Goal: Information Seeking & Learning: Learn about a topic

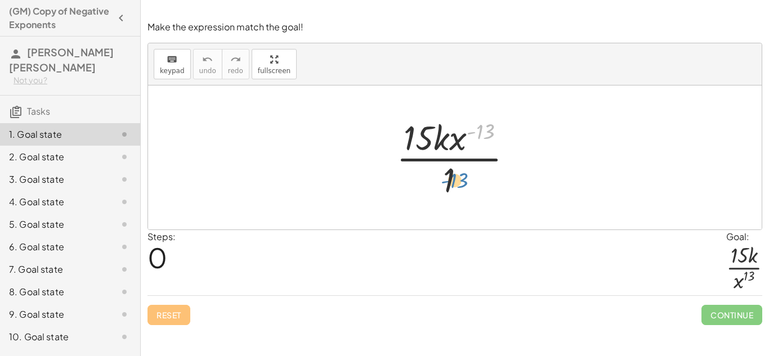
drag, startPoint x: 480, startPoint y: 132, endPoint x: 453, endPoint y: 179, distance: 54.5
click at [453, 179] on div at bounding box center [459, 157] width 137 height 87
click at [478, 132] on div at bounding box center [459, 157] width 137 height 87
click at [447, 144] on div at bounding box center [459, 157] width 137 height 87
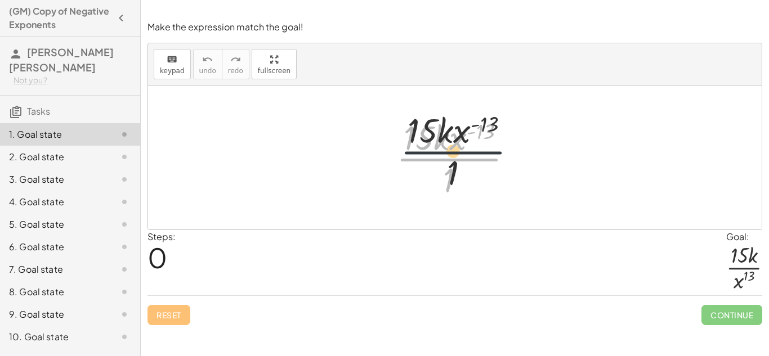
drag, startPoint x: 449, startPoint y: 168, endPoint x: 472, endPoint y: 124, distance: 49.9
click at [472, 124] on div at bounding box center [459, 157] width 137 height 87
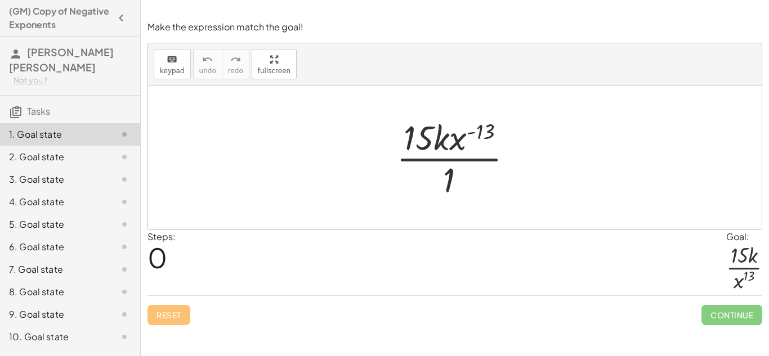
click at [457, 145] on div at bounding box center [459, 157] width 137 height 87
click at [429, 139] on div at bounding box center [459, 157] width 137 height 87
drag, startPoint x: 481, startPoint y: 128, endPoint x: 456, endPoint y: 139, distance: 27.5
click at [456, 139] on div at bounding box center [459, 157] width 137 height 87
drag, startPoint x: 480, startPoint y: 130, endPoint x: 448, endPoint y: 183, distance: 62.1
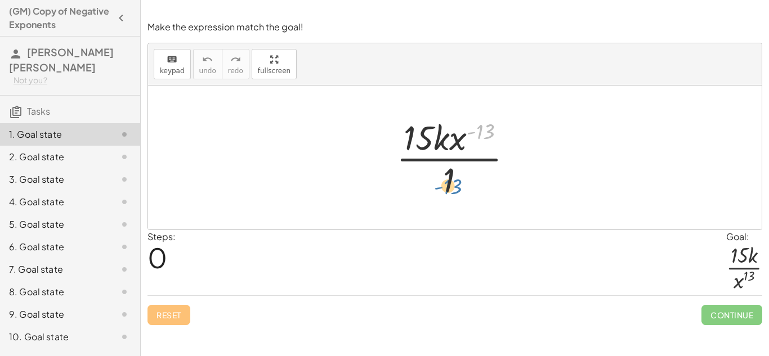
click at [448, 183] on div at bounding box center [459, 157] width 137 height 87
drag, startPoint x: 448, startPoint y: 182, endPoint x: 488, endPoint y: 136, distance: 61.1
click at [488, 136] on div at bounding box center [459, 157] width 137 height 87
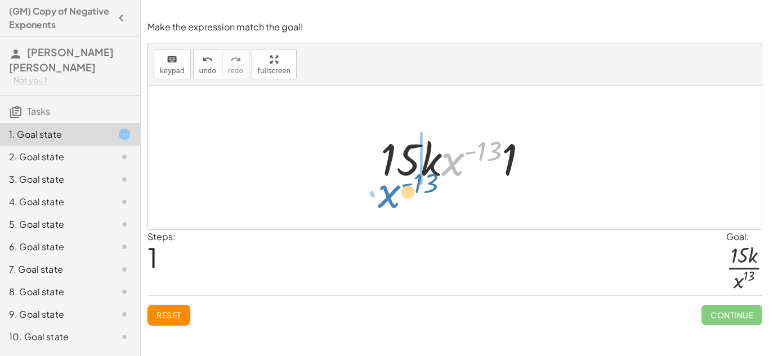
drag, startPoint x: 451, startPoint y: 173, endPoint x: 390, endPoint y: 205, distance: 68.5
click at [390, 205] on div "· 15 · k · x ( - 13 ) · 1 · x ( - 13 ) · 15 · k · x ( - 13 ) · 1" at bounding box center [455, 158] width 614 height 144
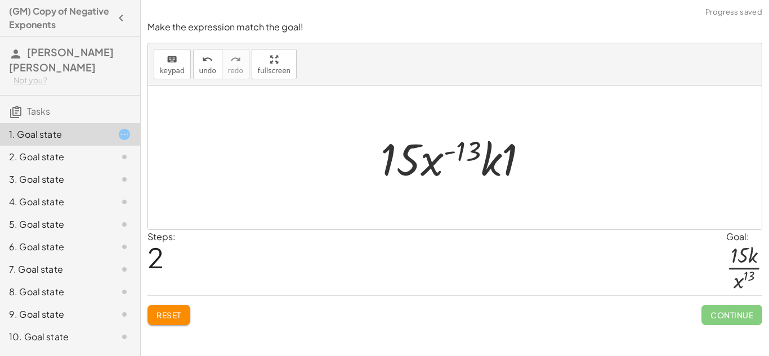
click at [163, 323] on button "Reset" at bounding box center [169, 315] width 43 height 20
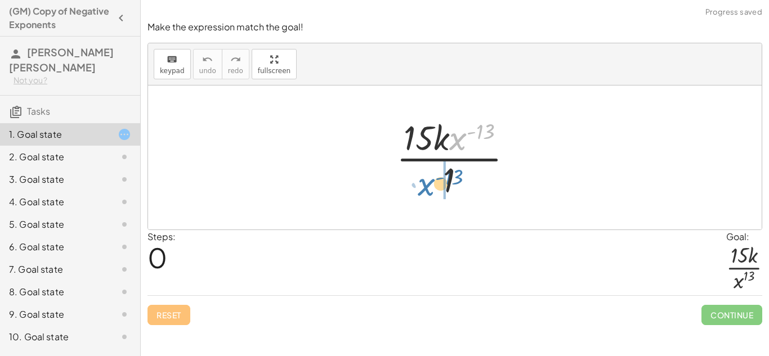
drag, startPoint x: 452, startPoint y: 146, endPoint x: 421, endPoint y: 192, distance: 55.5
click at [421, 192] on div at bounding box center [459, 157] width 137 height 87
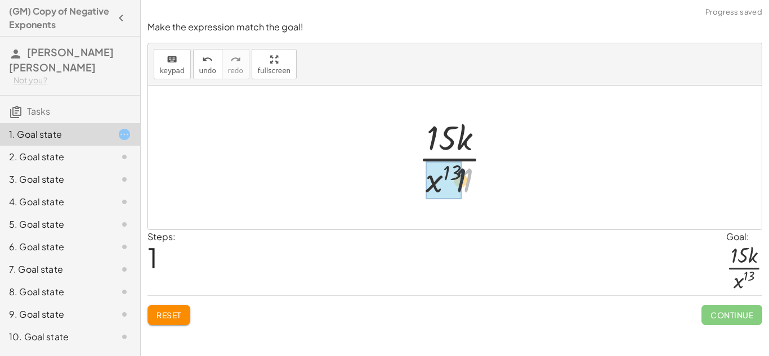
drag, startPoint x: 467, startPoint y: 178, endPoint x: 443, endPoint y: 177, distance: 24.8
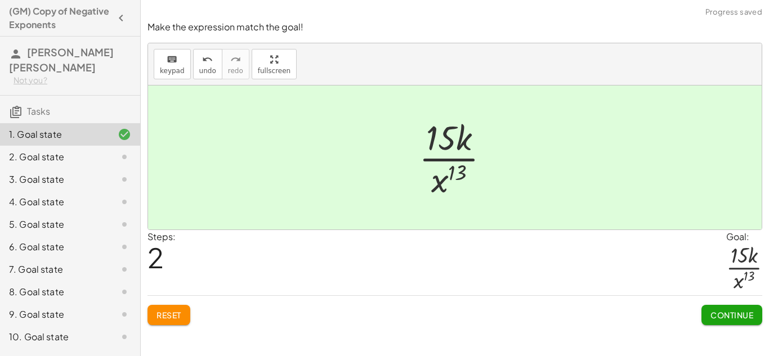
click at [739, 323] on button "Continue" at bounding box center [732, 315] width 61 height 20
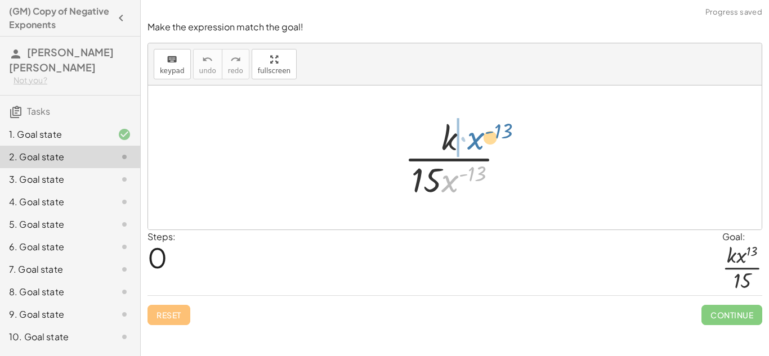
drag, startPoint x: 445, startPoint y: 180, endPoint x: 471, endPoint y: 137, distance: 50.0
click at [471, 137] on div at bounding box center [459, 157] width 121 height 87
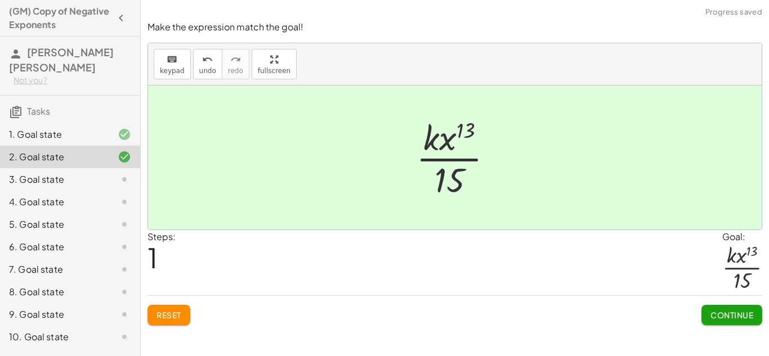
click at [716, 316] on span "Continue" at bounding box center [732, 315] width 43 height 10
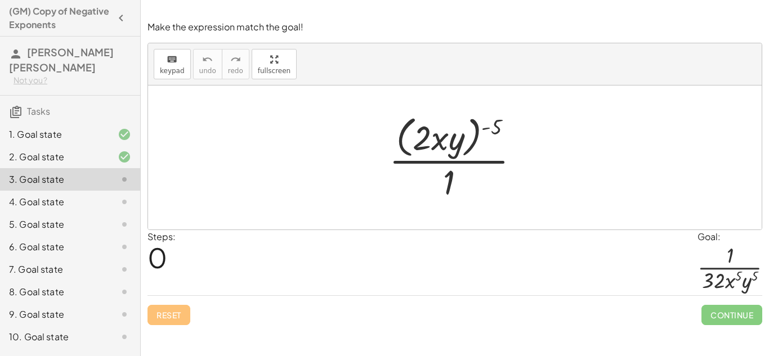
click at [426, 138] on div at bounding box center [459, 158] width 151 height 92
click at [489, 126] on div at bounding box center [459, 158] width 151 height 92
click at [456, 177] on div at bounding box center [459, 158] width 151 height 92
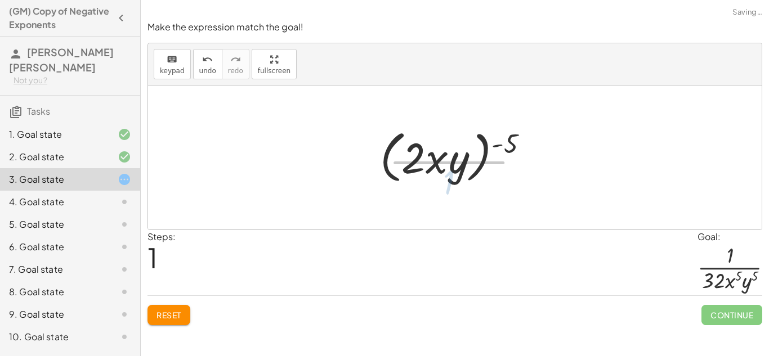
click at [439, 136] on div at bounding box center [459, 158] width 172 height 65
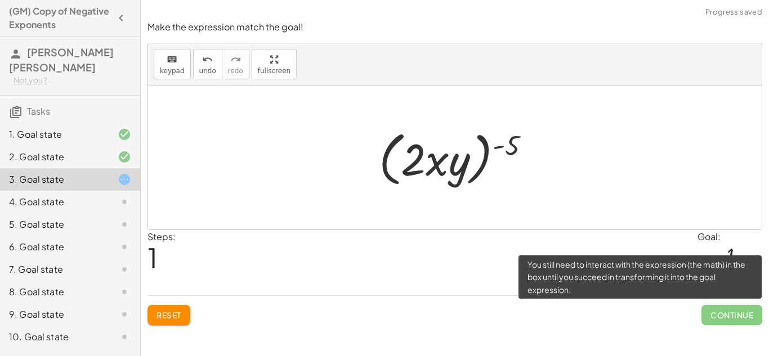
click at [724, 313] on span "Continue" at bounding box center [732, 315] width 61 height 20
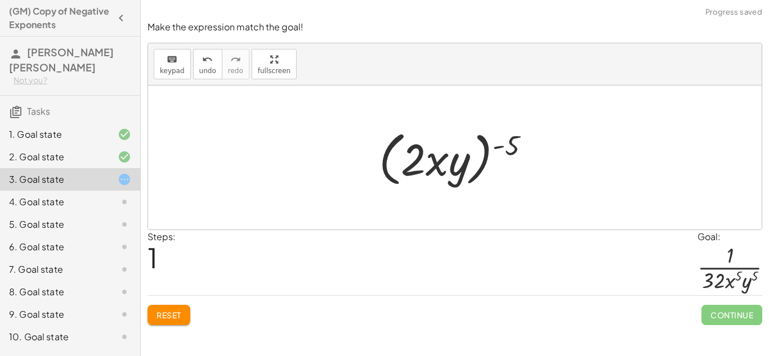
click at [154, 316] on button "Reset" at bounding box center [169, 315] width 43 height 20
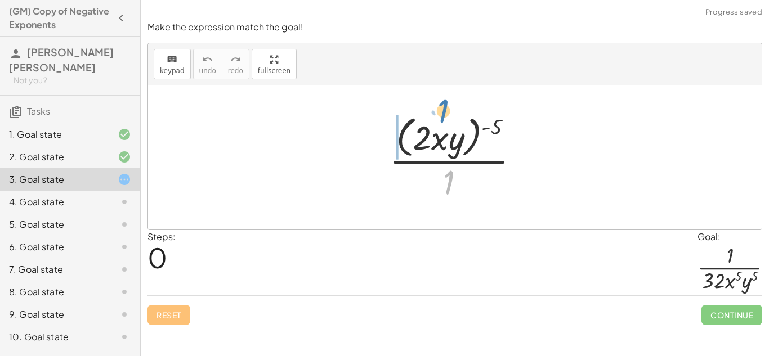
drag, startPoint x: 445, startPoint y: 173, endPoint x: 439, endPoint y: 109, distance: 64.4
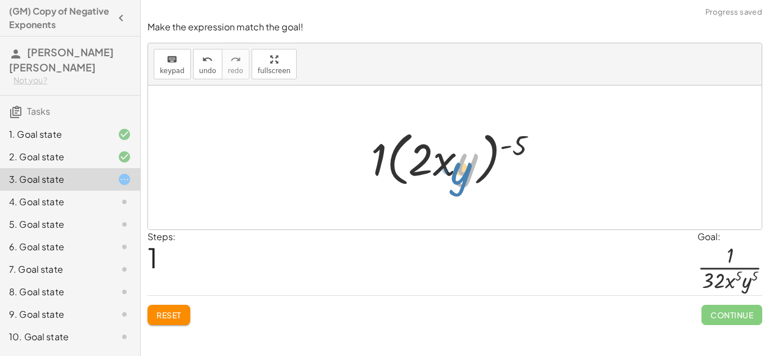
drag, startPoint x: 464, startPoint y: 166, endPoint x: 461, endPoint y: 173, distance: 7.8
click at [461, 173] on div at bounding box center [458, 158] width 187 height 65
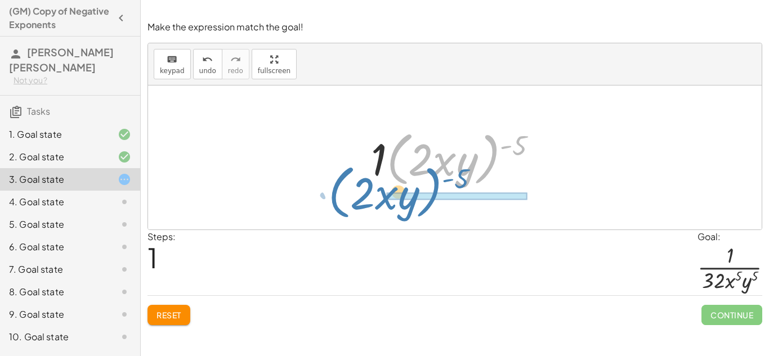
drag, startPoint x: 405, startPoint y: 139, endPoint x: 351, endPoint y: 175, distance: 64.7
click at [351, 175] on div "· ( · 2 · x · y ) ( - 5 ) · 1 · ( · 2 · x · y ) ( - 5 ) · ( · 2 · x · y ) ( - 5…" at bounding box center [455, 158] width 614 height 144
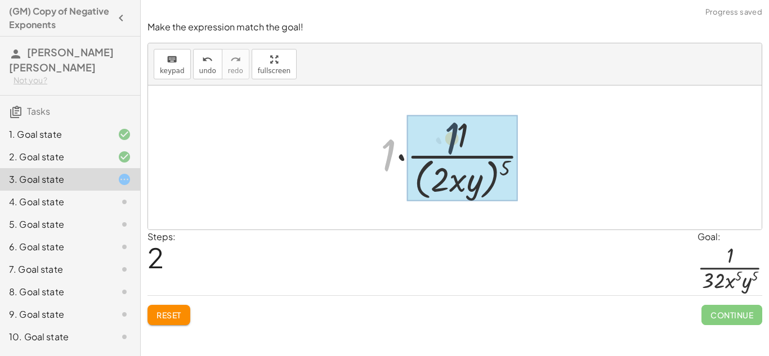
drag, startPoint x: 385, startPoint y: 150, endPoint x: 470, endPoint y: 127, distance: 88.1
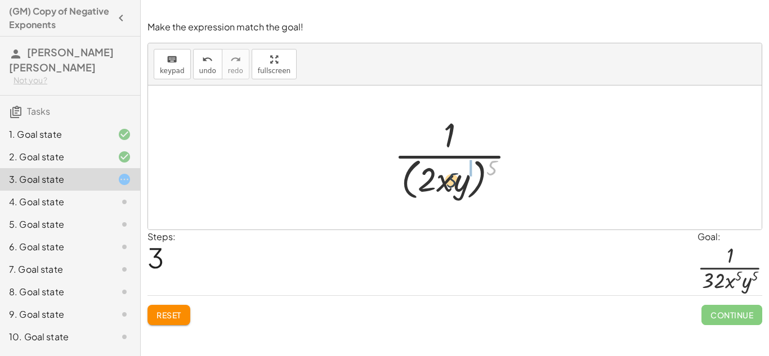
drag, startPoint x: 494, startPoint y: 163, endPoint x: 448, endPoint y: 175, distance: 48.4
click at [448, 175] on div at bounding box center [460, 158] width 142 height 92
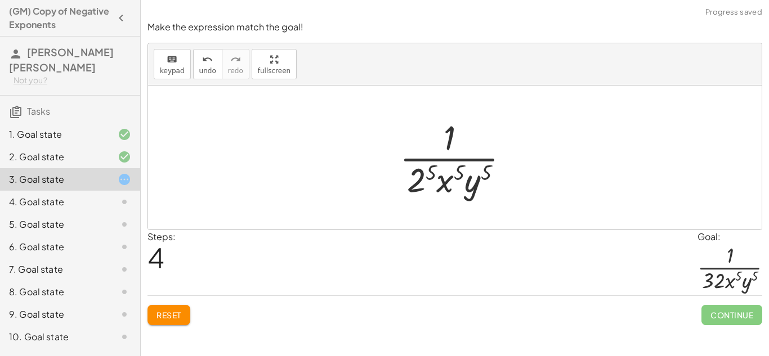
click at [425, 186] on div at bounding box center [459, 157] width 130 height 87
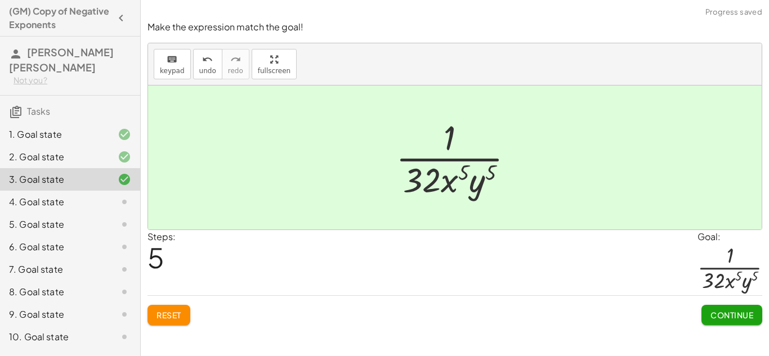
click at [724, 320] on span "Continue" at bounding box center [732, 315] width 43 height 10
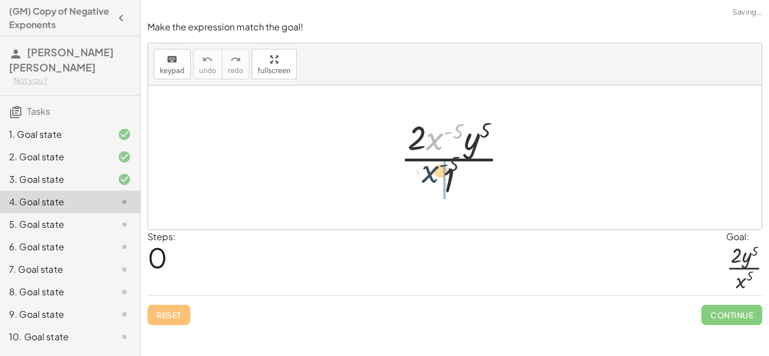
drag, startPoint x: 438, startPoint y: 142, endPoint x: 432, endPoint y: 180, distance: 38.2
click at [432, 180] on div at bounding box center [459, 157] width 128 height 87
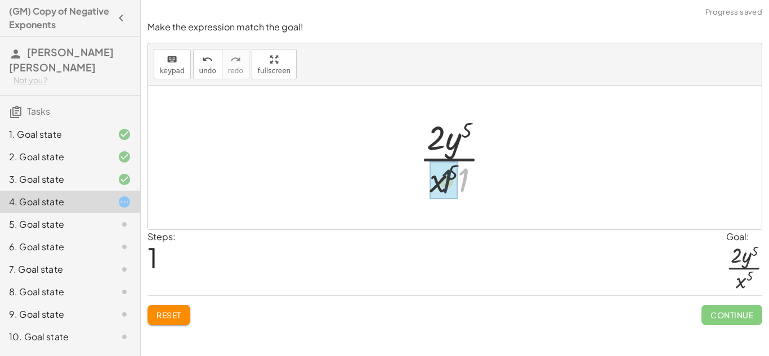
drag, startPoint x: 469, startPoint y: 176, endPoint x: 451, endPoint y: 177, distance: 18.1
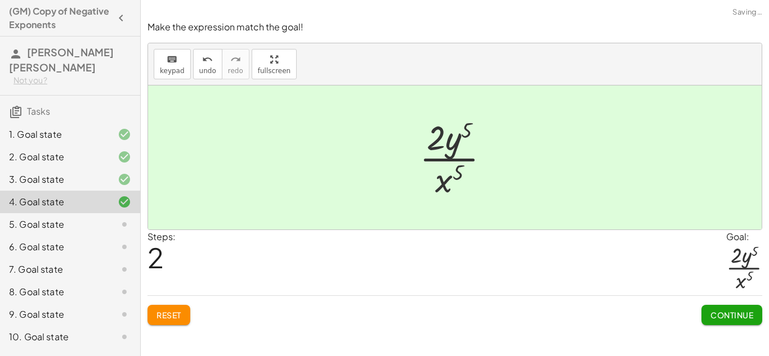
click at [710, 304] on div "Continue" at bounding box center [732, 310] width 61 height 29
click at [714, 309] on button "Continue" at bounding box center [732, 315] width 61 height 20
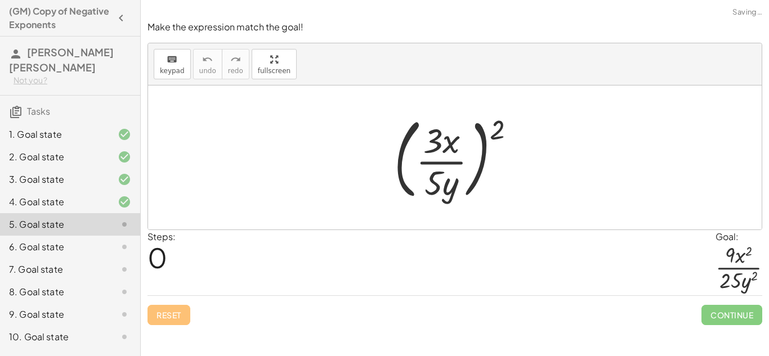
scroll to position [132, 0]
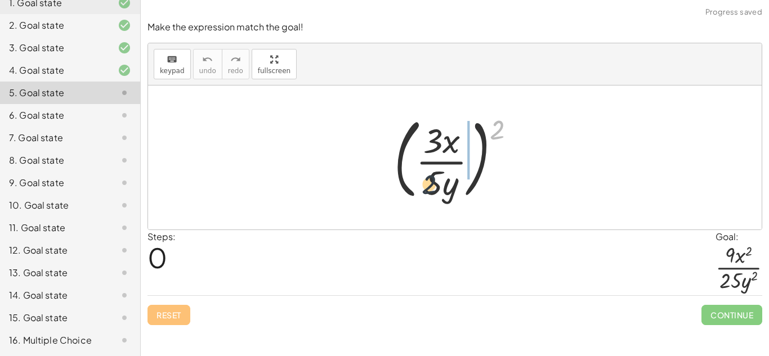
drag, startPoint x: 501, startPoint y: 131, endPoint x: 423, endPoint y: 193, distance: 99.4
click at [423, 193] on div at bounding box center [460, 157] width 142 height 93
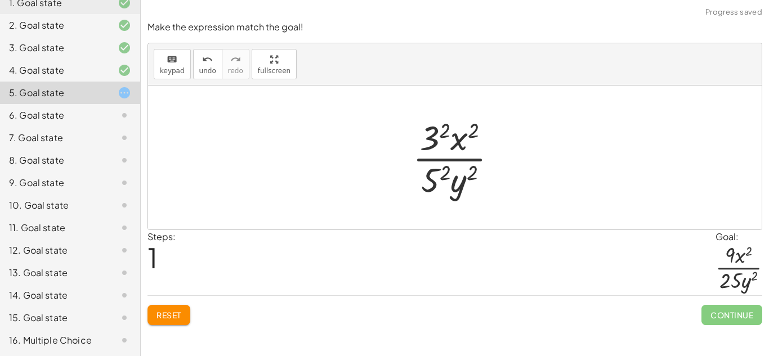
click at [444, 171] on div at bounding box center [459, 157] width 105 height 87
click at [440, 128] on div at bounding box center [458, 157] width 109 height 87
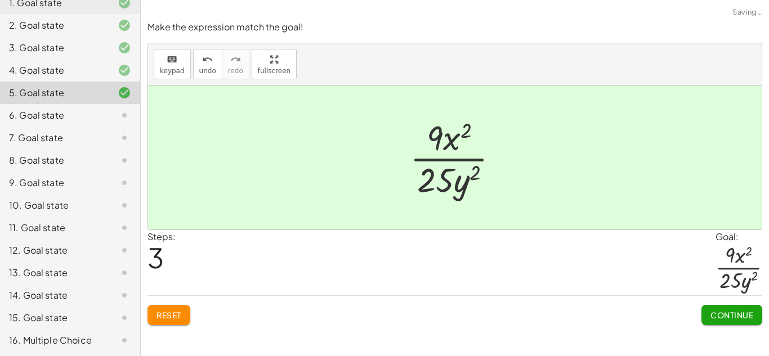
click at [712, 336] on div "Make the expression match the goal! keyboard keypad undo undo redo redo fullscr…" at bounding box center [455, 178] width 628 height 356
click at [705, 319] on button "Continue" at bounding box center [732, 315] width 61 height 20
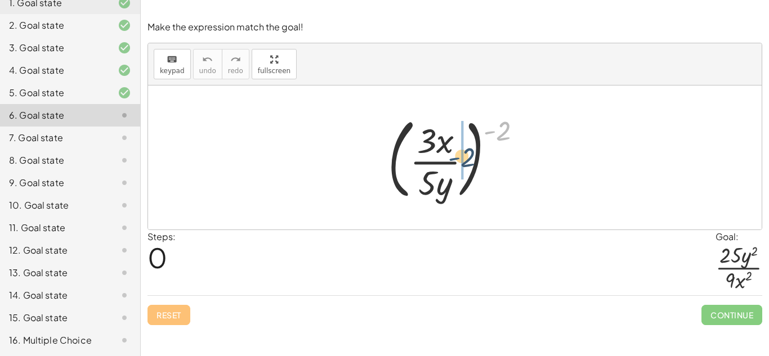
drag, startPoint x: 496, startPoint y: 130, endPoint x: 457, endPoint y: 155, distance: 47.2
click at [457, 155] on div at bounding box center [459, 157] width 154 height 93
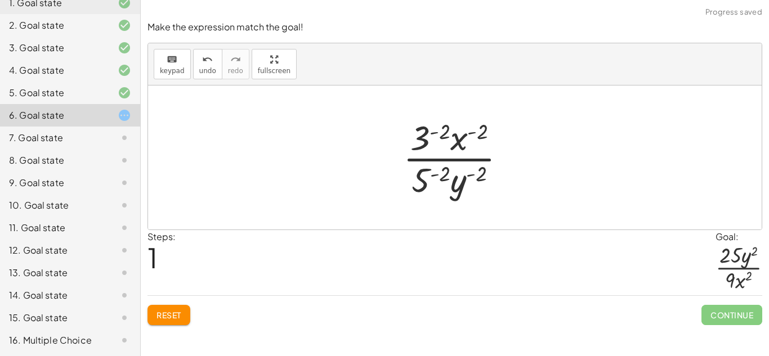
click at [427, 183] on div at bounding box center [459, 157] width 123 height 87
click at [453, 181] on div at bounding box center [459, 157] width 142 height 87
click at [492, 173] on div at bounding box center [459, 157] width 142 height 87
click at [485, 173] on div at bounding box center [459, 157] width 142 height 87
click at [189, 313] on button "Reset" at bounding box center [169, 315] width 43 height 20
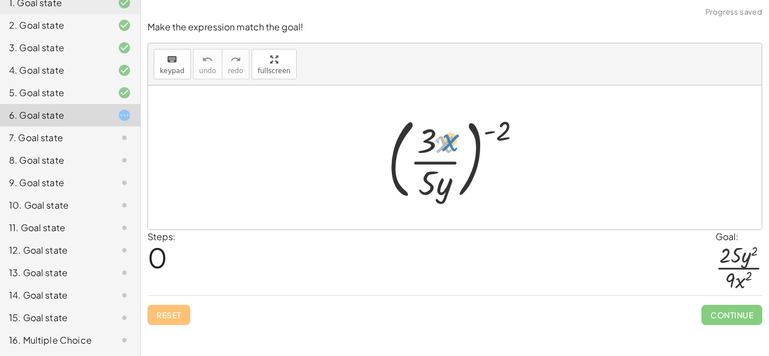
click at [451, 137] on div at bounding box center [459, 157] width 154 height 93
drag, startPoint x: 428, startPoint y: 135, endPoint x: 422, endPoint y: 194, distance: 60.0
click at [422, 194] on div at bounding box center [459, 157] width 154 height 93
click at [449, 178] on div at bounding box center [459, 157] width 154 height 93
click at [435, 160] on div at bounding box center [459, 157] width 154 height 93
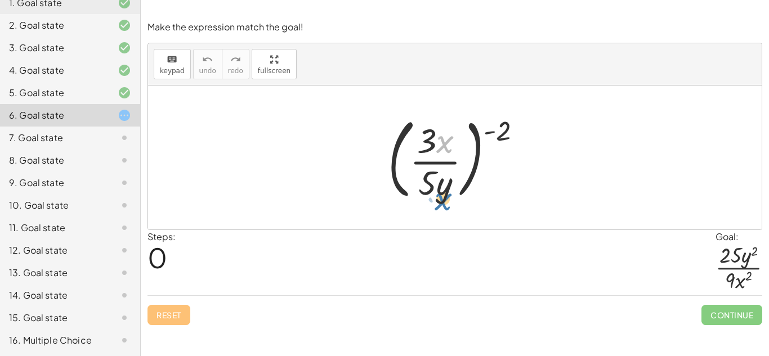
drag, startPoint x: 440, startPoint y: 132, endPoint x: 439, endPoint y: 186, distance: 54.1
click at [439, 186] on div at bounding box center [459, 157] width 154 height 93
drag, startPoint x: 426, startPoint y: 138, endPoint x: 425, endPoint y: 193, distance: 54.7
click at [425, 193] on div at bounding box center [459, 157] width 154 height 93
click at [501, 131] on div at bounding box center [459, 157] width 154 height 93
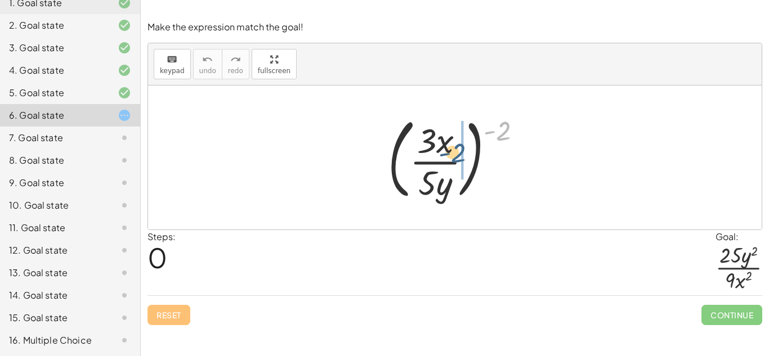
drag, startPoint x: 501, startPoint y: 131, endPoint x: 453, endPoint y: 152, distance: 52.4
click at [453, 152] on div at bounding box center [459, 157] width 154 height 93
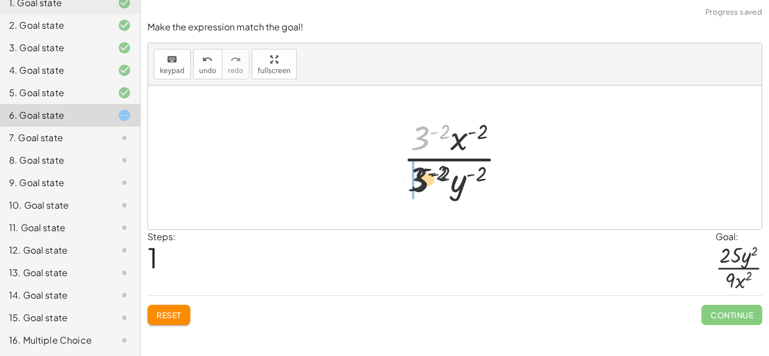
drag, startPoint x: 422, startPoint y: 135, endPoint x: 420, endPoint y: 183, distance: 47.9
click at [420, 183] on div at bounding box center [459, 157] width 123 height 87
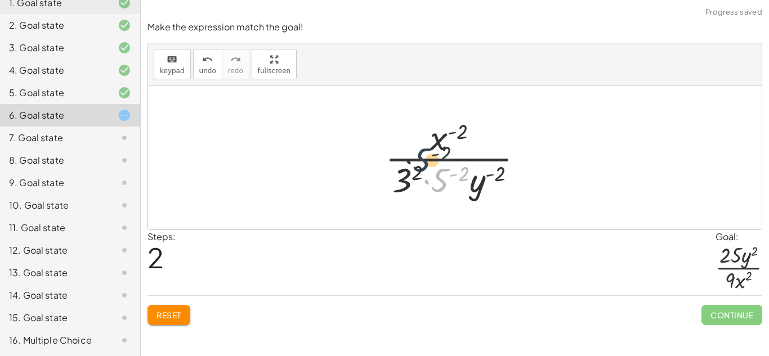
drag, startPoint x: 441, startPoint y: 180, endPoint x: 420, endPoint y: 147, distance: 39.0
click at [420, 147] on div at bounding box center [459, 157] width 159 height 87
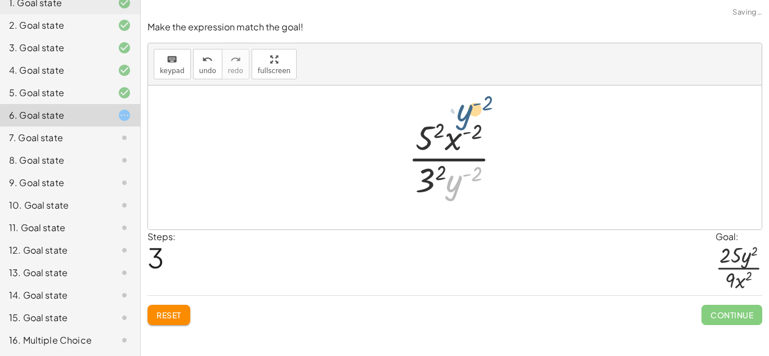
drag, startPoint x: 449, startPoint y: 181, endPoint x: 460, endPoint y: 125, distance: 56.7
click at [460, 125] on div at bounding box center [459, 157] width 113 height 87
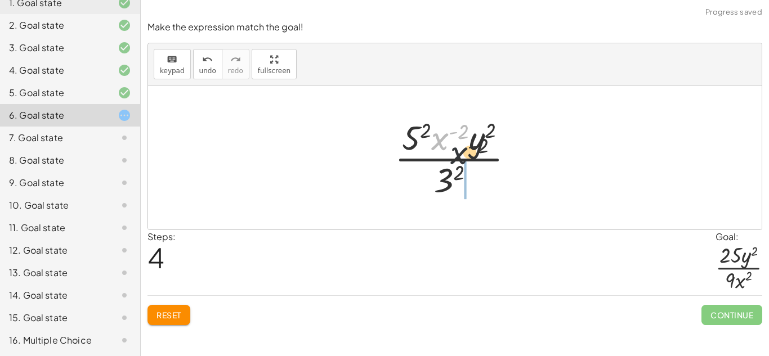
drag, startPoint x: 444, startPoint y: 135, endPoint x: 494, endPoint y: 179, distance: 66.6
click at [494, 179] on div at bounding box center [459, 157] width 140 height 87
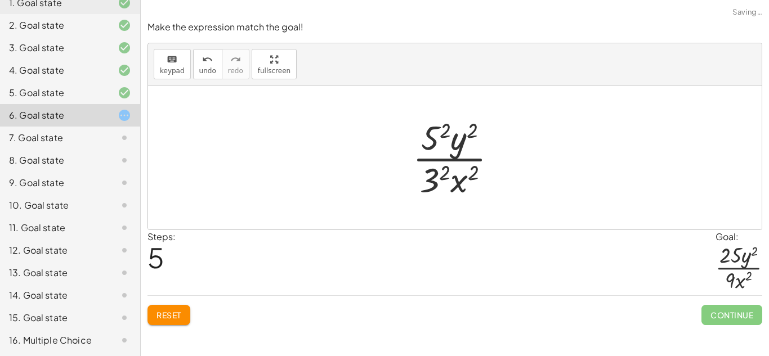
click at [439, 174] on div at bounding box center [459, 157] width 105 height 87
click at [433, 144] on div at bounding box center [459, 157] width 102 height 87
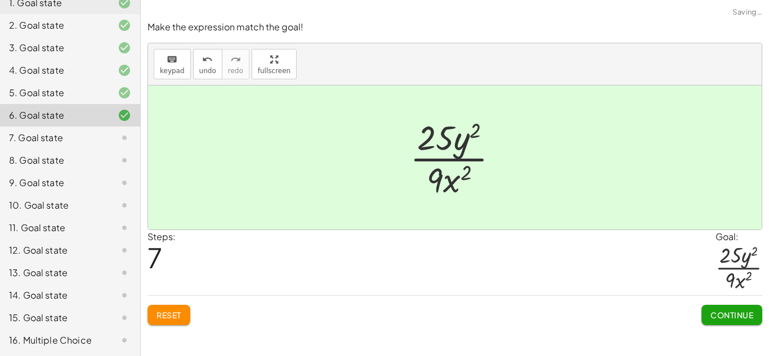
click at [720, 314] on span "Continue" at bounding box center [732, 315] width 43 height 10
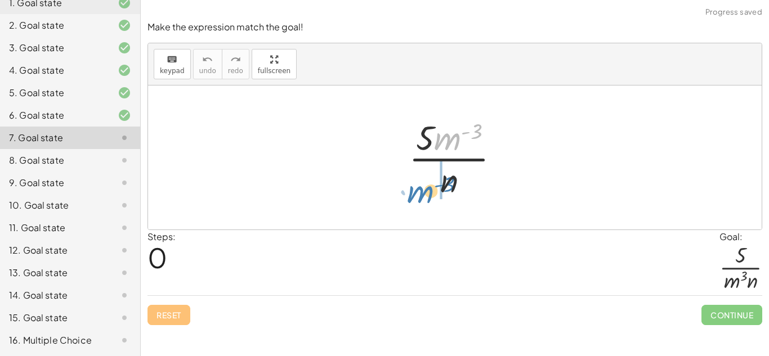
drag, startPoint x: 449, startPoint y: 144, endPoint x: 421, endPoint y: 197, distance: 60.2
click at [421, 197] on div at bounding box center [459, 157] width 112 height 87
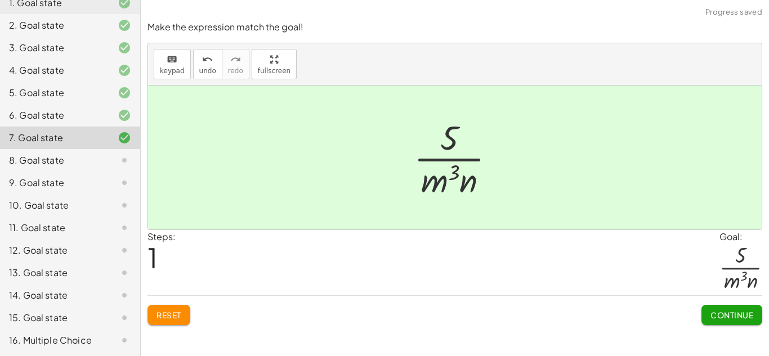
click at [723, 310] on span "Continue" at bounding box center [732, 315] width 43 height 10
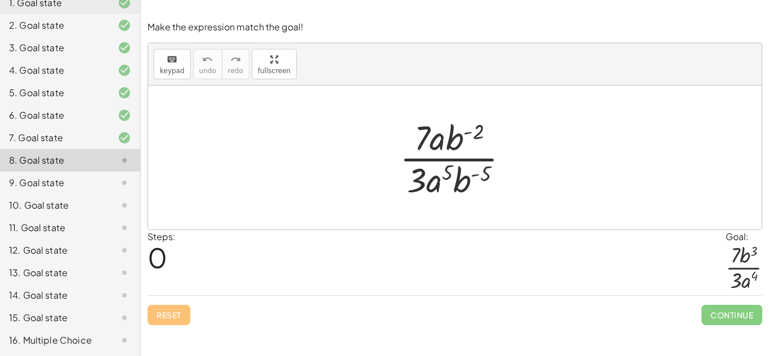
click at [463, 133] on div at bounding box center [459, 157] width 130 height 87
click at [471, 136] on div at bounding box center [459, 157] width 130 height 87
drag, startPoint x: 469, startPoint y: 135, endPoint x: 481, endPoint y: 175, distance: 41.7
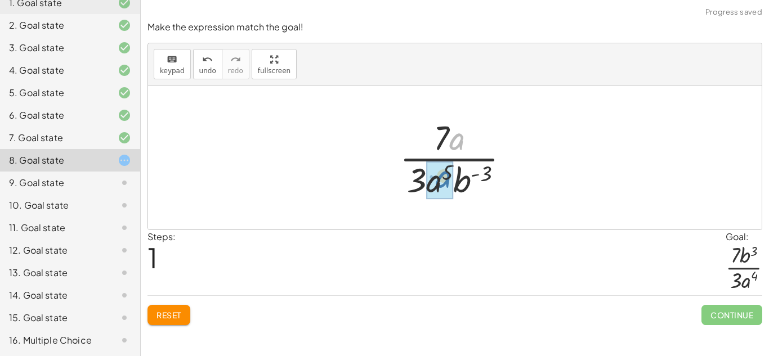
drag, startPoint x: 456, startPoint y: 135, endPoint x: 443, endPoint y: 174, distance: 41.1
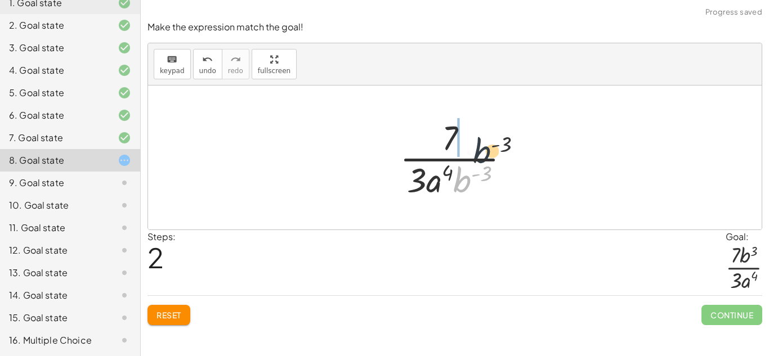
drag, startPoint x: 463, startPoint y: 177, endPoint x: 479, endPoint y: 141, distance: 39.1
click at [479, 141] on div at bounding box center [459, 157] width 131 height 87
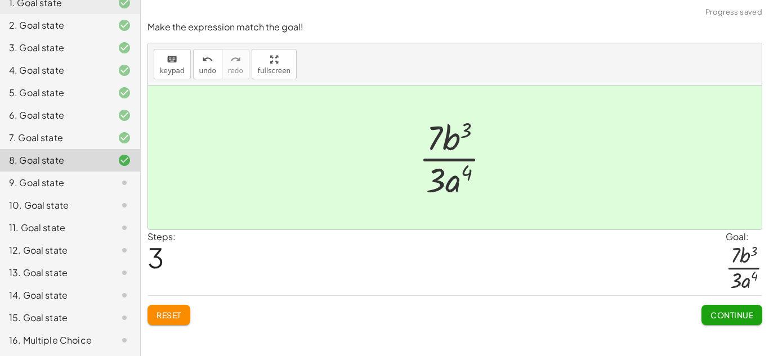
click at [714, 310] on span "Continue" at bounding box center [732, 315] width 43 height 10
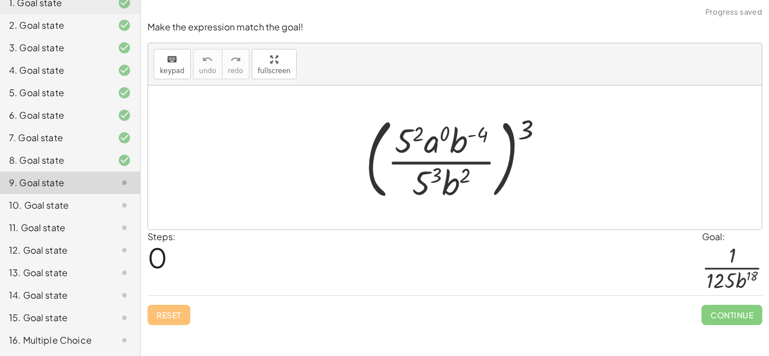
click at [410, 184] on div at bounding box center [459, 157] width 199 height 93
click at [435, 180] on div at bounding box center [459, 157] width 199 height 93
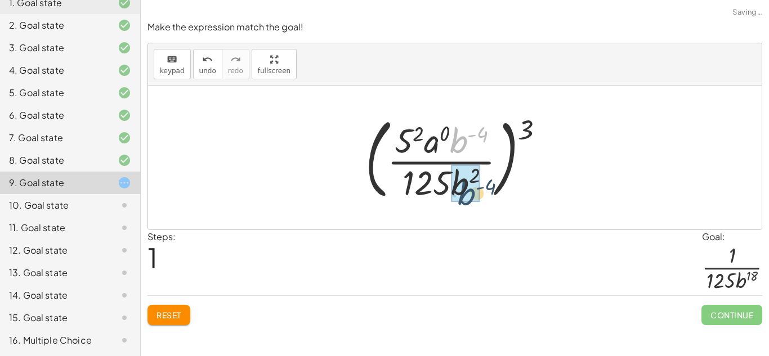
drag, startPoint x: 465, startPoint y: 140, endPoint x: 472, endPoint y: 190, distance: 50.7
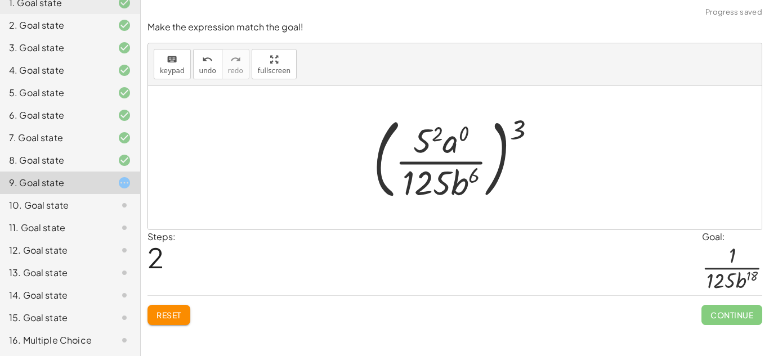
click at [474, 179] on div at bounding box center [459, 157] width 183 height 93
drag, startPoint x: 520, startPoint y: 124, endPoint x: 462, endPoint y: 182, distance: 81.6
click at [462, 182] on div at bounding box center [459, 157] width 183 height 93
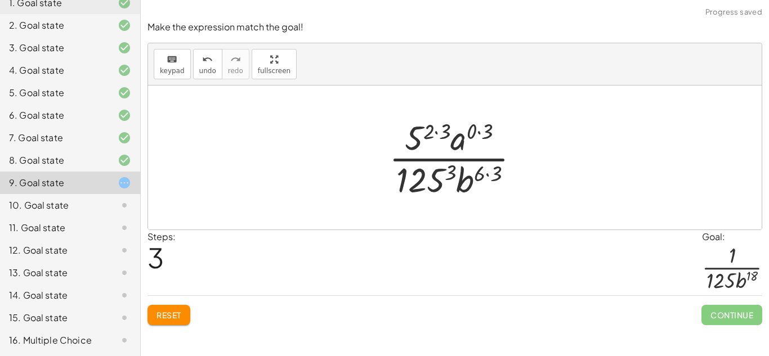
click at [482, 176] on div at bounding box center [459, 157] width 151 height 87
click at [483, 175] on div at bounding box center [459, 157] width 151 height 87
click at [473, 179] on div at bounding box center [459, 157] width 151 height 87
click at [493, 176] on div at bounding box center [459, 157] width 151 height 87
click at [491, 174] on div at bounding box center [459, 157] width 142 height 87
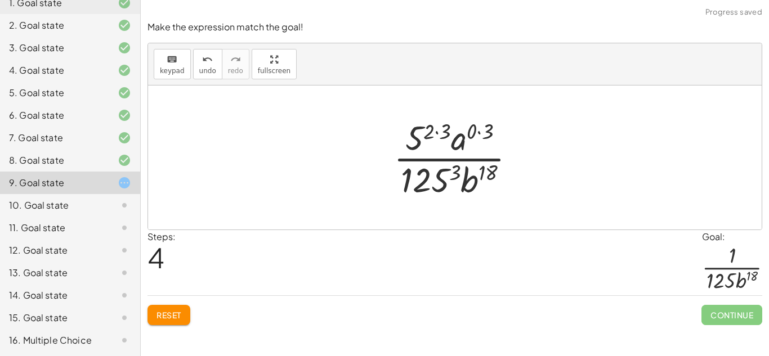
click at [480, 132] on div at bounding box center [459, 157] width 142 height 87
drag, startPoint x: 471, startPoint y: 142, endPoint x: 449, endPoint y: 133, distance: 23.5
click at [449, 133] on div at bounding box center [459, 157] width 142 height 87
click at [449, 132] on div at bounding box center [459, 157] width 142 height 87
drag, startPoint x: 458, startPoint y: 141, endPoint x: 467, endPoint y: 149, distance: 12.8
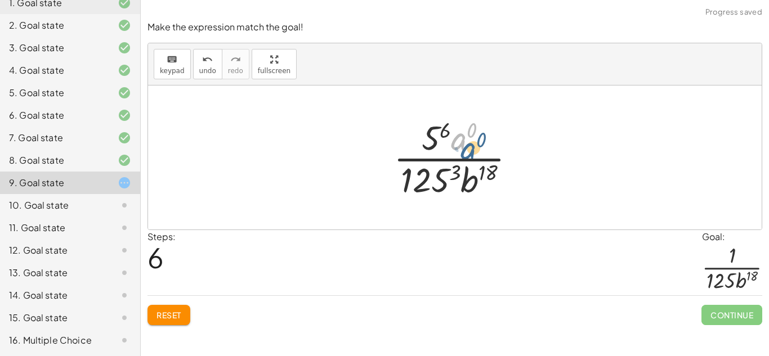
click at [467, 149] on div at bounding box center [459, 157] width 142 height 87
click at [460, 141] on div at bounding box center [459, 157] width 142 height 87
click at [458, 135] on div at bounding box center [459, 157] width 142 height 87
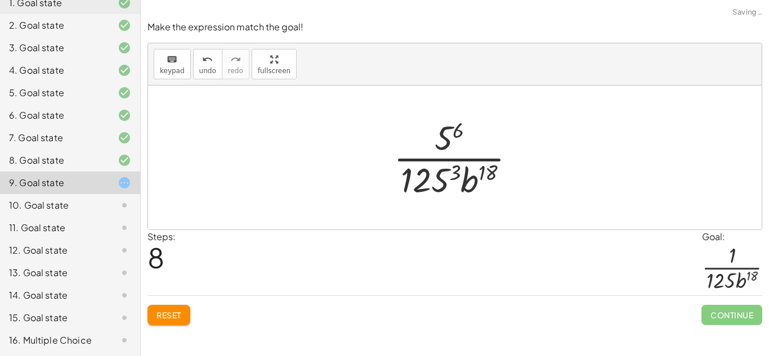
click at [458, 135] on div at bounding box center [459, 157] width 142 height 87
click at [437, 133] on div at bounding box center [459, 157] width 142 height 87
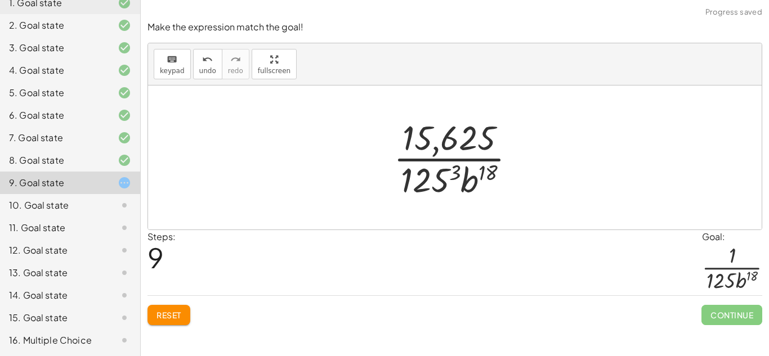
click at [437, 133] on div at bounding box center [459, 157] width 142 height 87
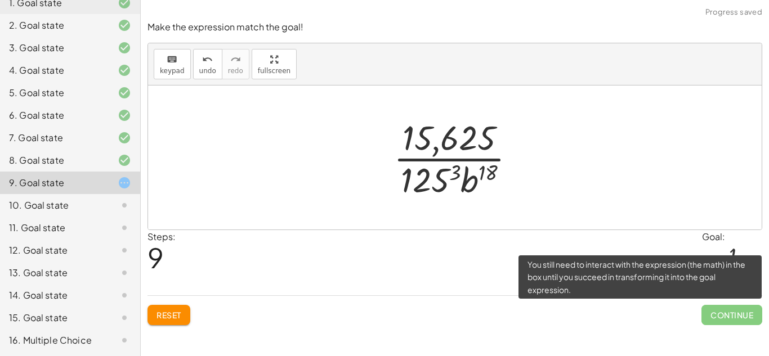
click at [734, 321] on span "Continue" at bounding box center [732, 315] width 61 height 20
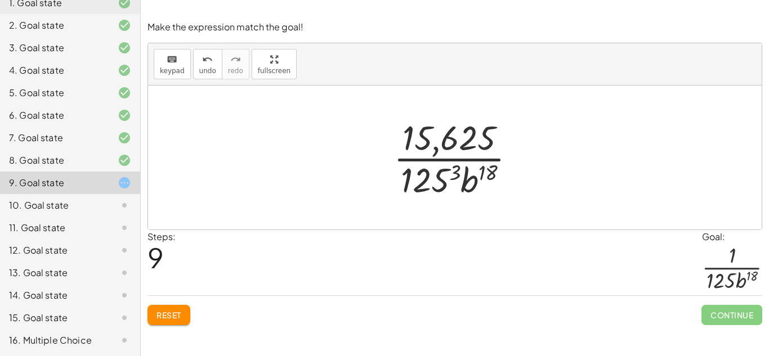
click at [461, 143] on div at bounding box center [459, 157] width 142 height 87
click at [167, 308] on button "Reset" at bounding box center [169, 315] width 43 height 20
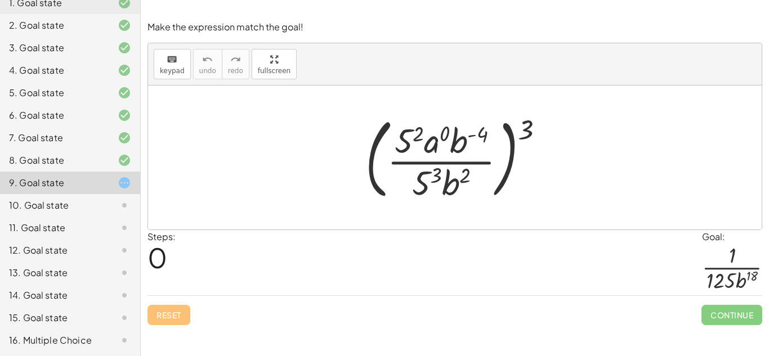
click at [456, 152] on div at bounding box center [459, 157] width 199 height 93
drag, startPoint x: 519, startPoint y: 127, endPoint x: 483, endPoint y: 173, distance: 59.0
click at [483, 173] on div at bounding box center [459, 157] width 199 height 93
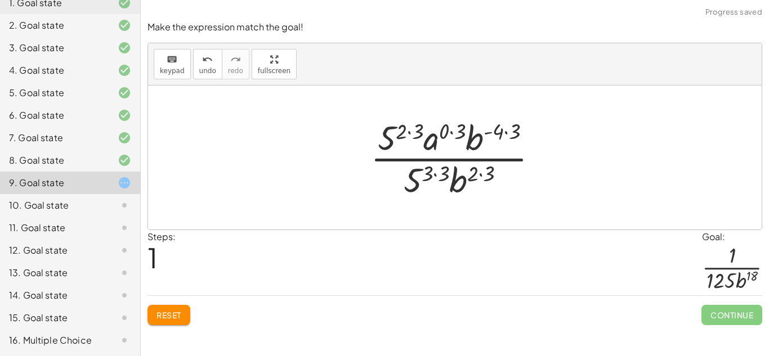
click at [481, 174] on div at bounding box center [459, 157] width 188 height 87
drag, startPoint x: 498, startPoint y: 137, endPoint x: 486, endPoint y: 195, distance: 59.9
click at [486, 195] on div at bounding box center [459, 157] width 188 height 87
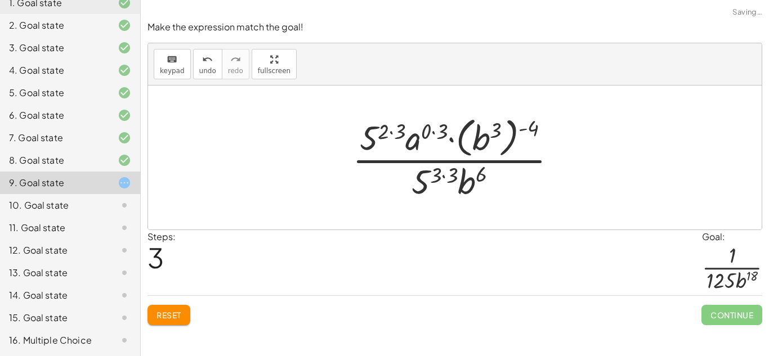
click at [496, 130] on div at bounding box center [459, 158] width 225 height 90
click at [530, 130] on div at bounding box center [459, 158] width 225 height 90
drag, startPoint x: 530, startPoint y: 130, endPoint x: 497, endPoint y: 127, distance: 32.8
click at [497, 127] on div at bounding box center [459, 158] width 225 height 90
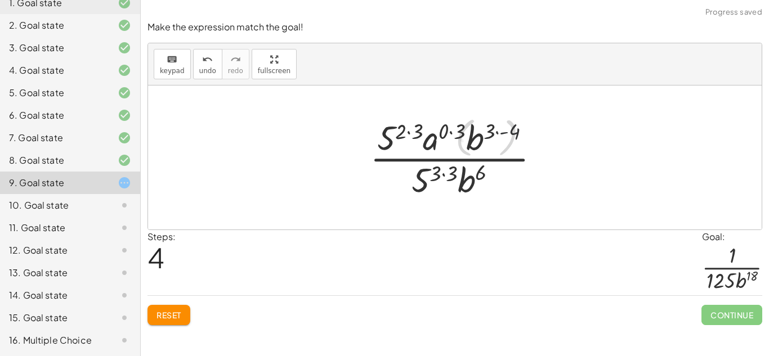
click at [502, 128] on div at bounding box center [459, 157] width 188 height 87
click at [502, 128] on div at bounding box center [459, 157] width 179 height 87
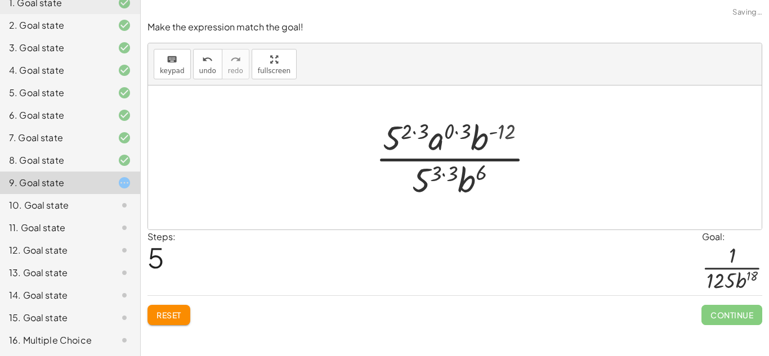
click at [501, 131] on div at bounding box center [459, 157] width 179 height 87
drag, startPoint x: 488, startPoint y: 128, endPoint x: 476, endPoint y: 184, distance: 56.9
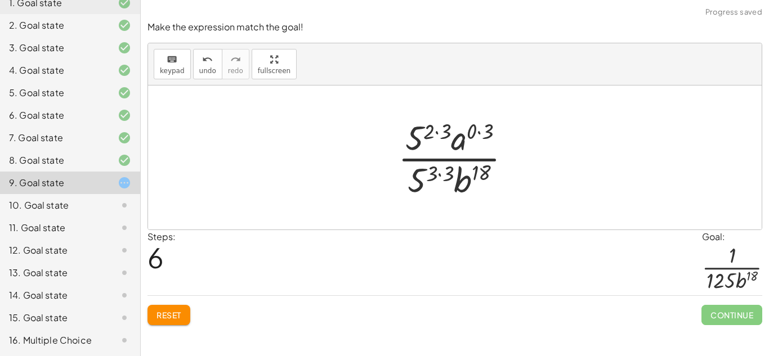
click at [438, 172] on div at bounding box center [459, 157] width 133 height 87
click at [421, 175] on div at bounding box center [459, 157] width 133 height 87
drag, startPoint x: 438, startPoint y: 173, endPoint x: 426, endPoint y: 170, distance: 11.6
click at [426, 170] on div at bounding box center [459, 157] width 133 height 87
click at [442, 175] on div at bounding box center [459, 157] width 133 height 87
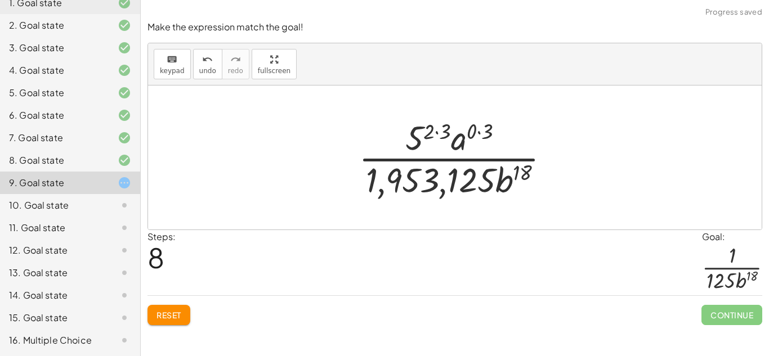
click at [432, 130] on div at bounding box center [459, 157] width 212 height 87
click at [436, 131] on div at bounding box center [459, 157] width 212 height 87
click at [434, 132] on div at bounding box center [459, 157] width 212 height 87
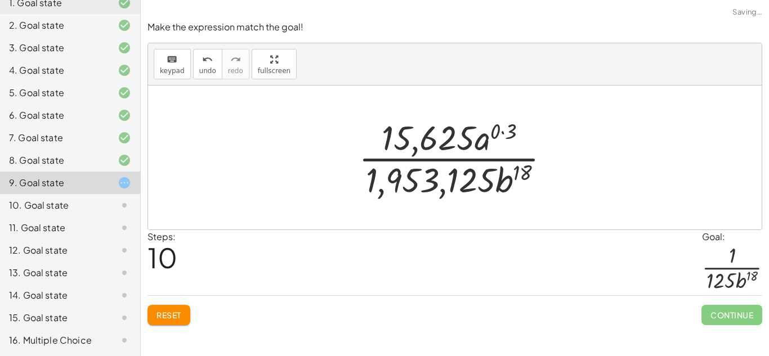
click at [502, 128] on div at bounding box center [459, 157] width 212 height 87
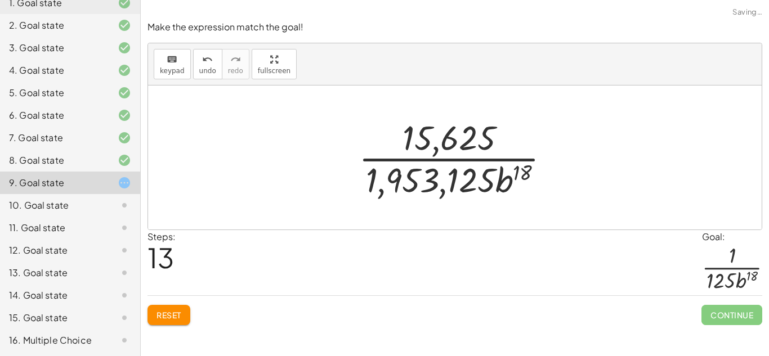
click at [443, 140] on div at bounding box center [459, 157] width 212 height 87
click at [185, 309] on button "Reset" at bounding box center [169, 315] width 43 height 20
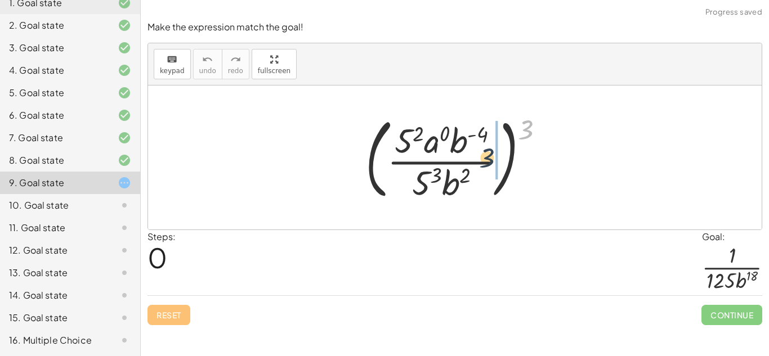
drag, startPoint x: 521, startPoint y: 127, endPoint x: 473, endPoint y: 160, distance: 58.7
click at [473, 160] on div at bounding box center [459, 157] width 199 height 93
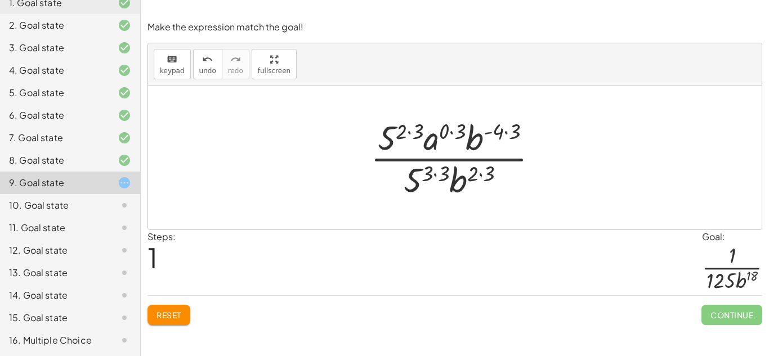
click at [411, 130] on div at bounding box center [459, 157] width 188 height 87
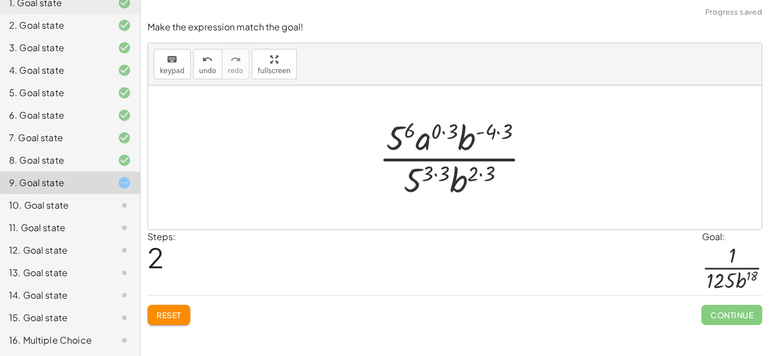
click at [173, 322] on button "Reset" at bounding box center [169, 315] width 43 height 20
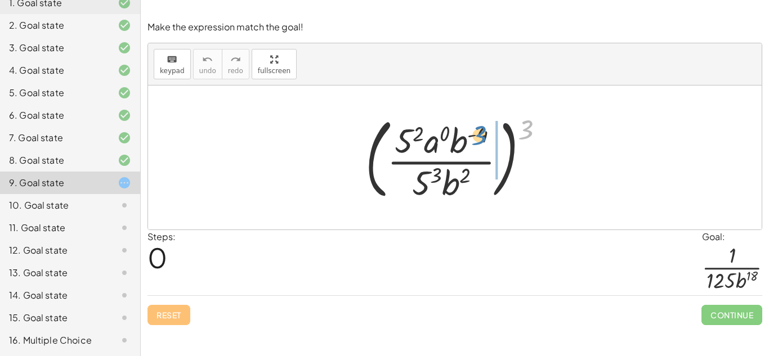
drag, startPoint x: 529, startPoint y: 131, endPoint x: 491, endPoint y: 135, distance: 38.5
click at [491, 135] on div at bounding box center [459, 157] width 199 height 93
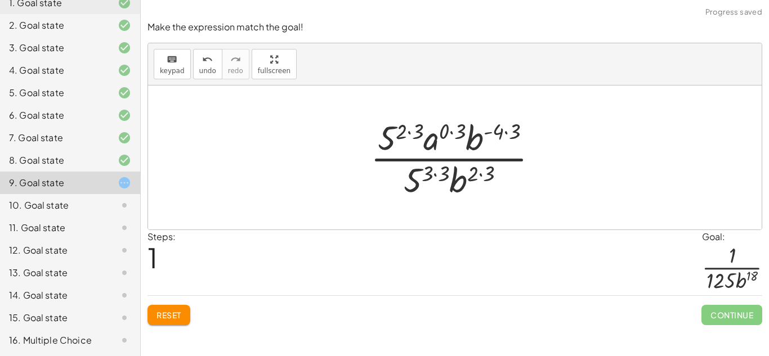
click at [441, 132] on div at bounding box center [459, 157] width 188 height 87
click at [441, 132] on div at bounding box center [459, 157] width 172 height 87
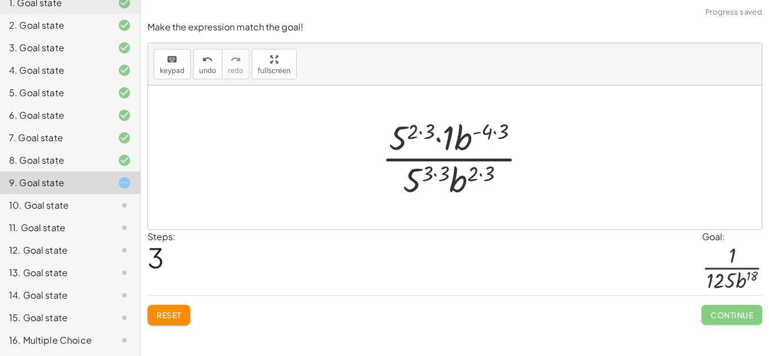
click at [418, 131] on div at bounding box center [459, 157] width 166 height 87
click at [489, 133] on div at bounding box center [459, 157] width 149 height 87
drag, startPoint x: 486, startPoint y: 131, endPoint x: 482, endPoint y: 181, distance: 50.3
click at [482, 181] on div at bounding box center [459, 157] width 140 height 87
click at [479, 179] on div at bounding box center [459, 157] width 140 height 87
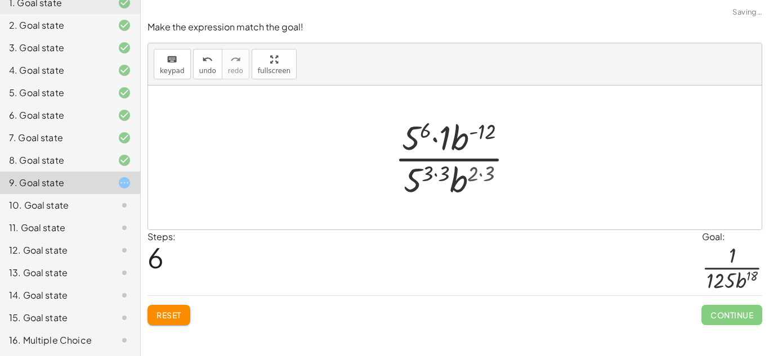
click at [479, 179] on div at bounding box center [459, 157] width 140 height 87
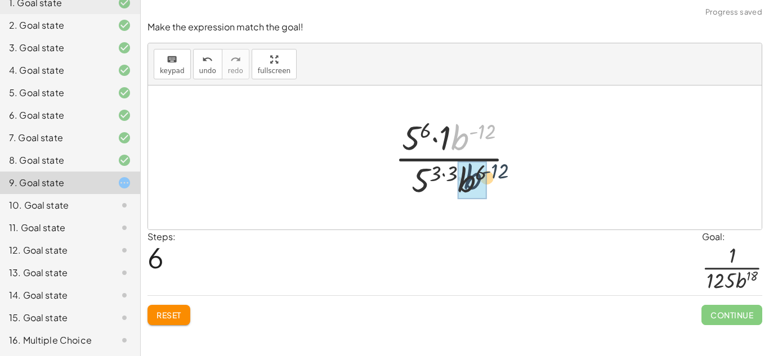
drag, startPoint x: 459, startPoint y: 143, endPoint x: 473, endPoint y: 189, distance: 47.7
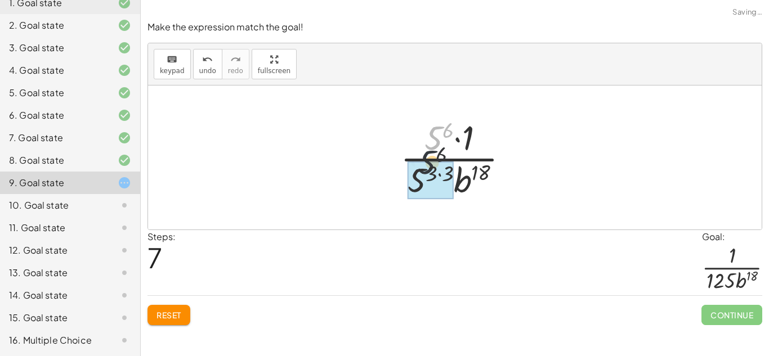
drag, startPoint x: 442, startPoint y: 136, endPoint x: 431, endPoint y: 174, distance: 39.2
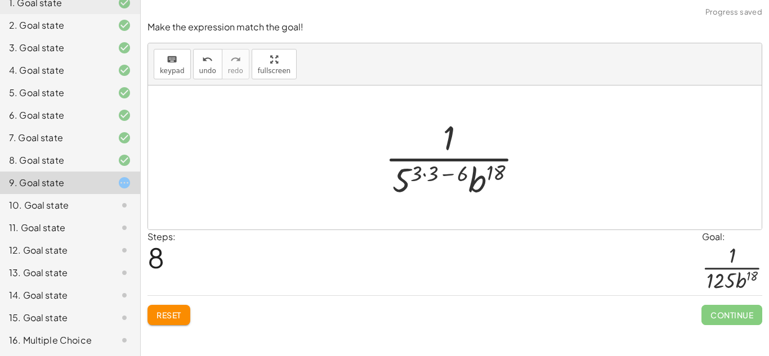
click at [449, 172] on div at bounding box center [459, 157] width 159 height 87
drag, startPoint x: 461, startPoint y: 173, endPoint x: 436, endPoint y: 171, distance: 24.9
click at [442, 175] on div at bounding box center [459, 157] width 174 height 87
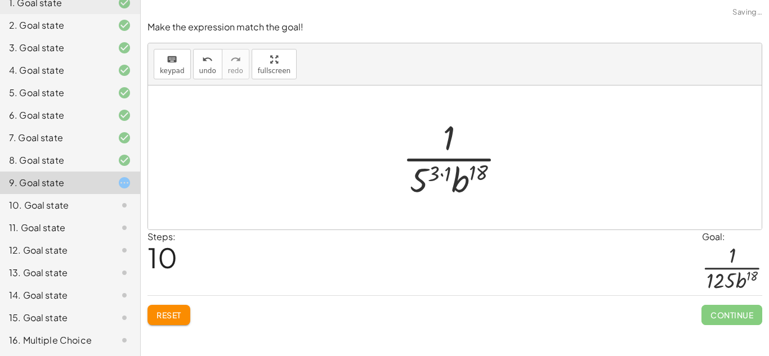
click at [444, 175] on div at bounding box center [459, 157] width 124 height 87
click at [435, 176] on div at bounding box center [459, 157] width 112 height 87
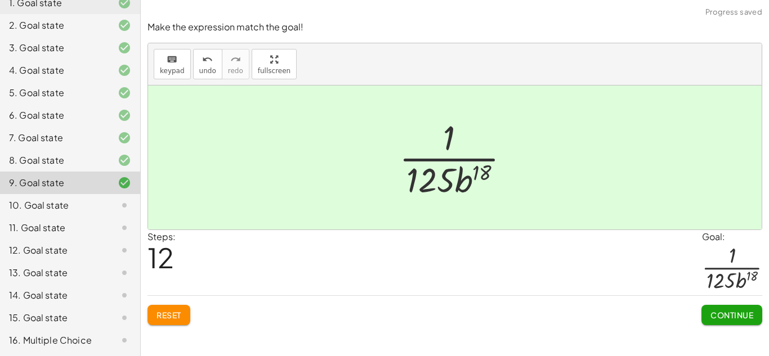
click at [733, 317] on span "Continue" at bounding box center [732, 315] width 43 height 10
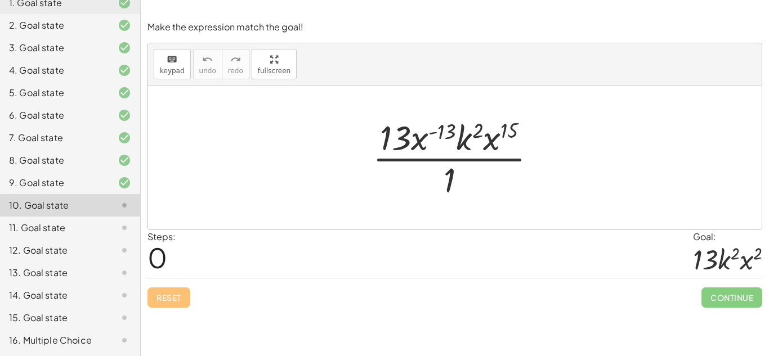
click at [438, 132] on div at bounding box center [459, 157] width 184 height 87
click at [438, 134] on div at bounding box center [459, 157] width 184 height 87
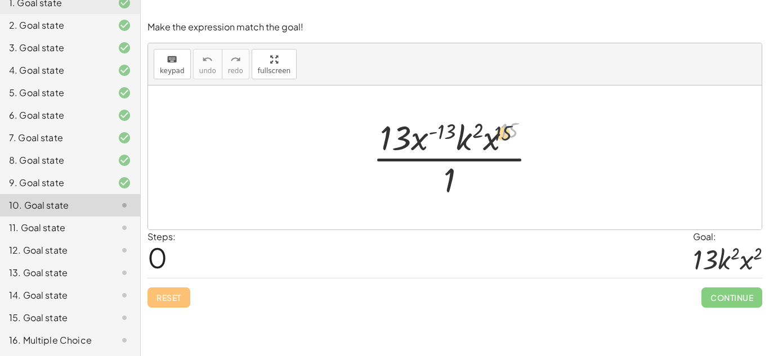
drag, startPoint x: 506, startPoint y: 126, endPoint x: 476, endPoint y: 134, distance: 30.9
click at [476, 134] on div at bounding box center [459, 157] width 184 height 87
drag, startPoint x: 488, startPoint y: 140, endPoint x: 467, endPoint y: 137, distance: 21.1
click at [467, 137] on div at bounding box center [459, 157] width 184 height 87
click at [474, 135] on div at bounding box center [459, 157] width 184 height 87
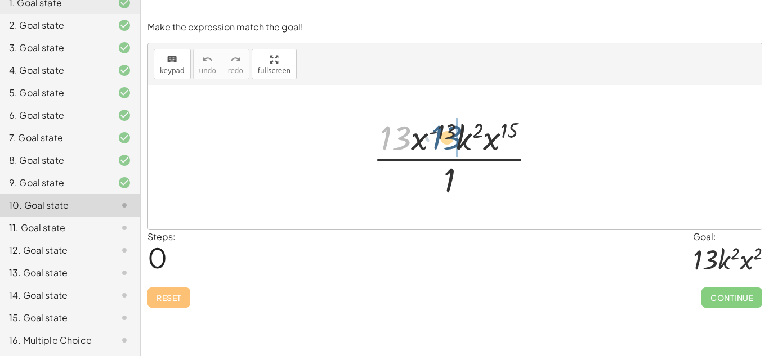
drag, startPoint x: 411, startPoint y: 141, endPoint x: 463, endPoint y: 141, distance: 51.8
click at [463, 141] on div at bounding box center [459, 157] width 184 height 87
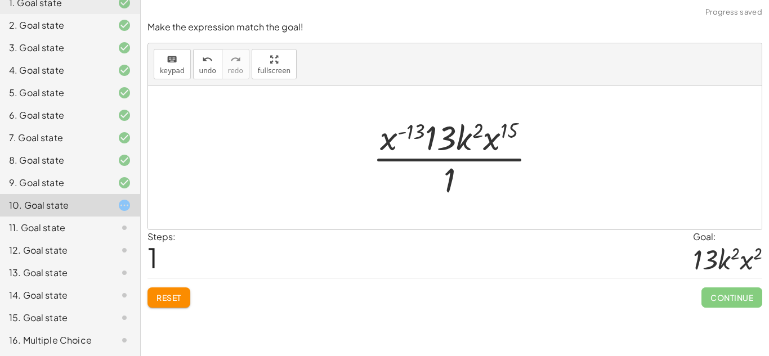
click at [403, 128] on div at bounding box center [459, 157] width 184 height 87
click at [414, 133] on div at bounding box center [459, 157] width 184 height 87
drag, startPoint x: 414, startPoint y: 133, endPoint x: 398, endPoint y: 138, distance: 17.6
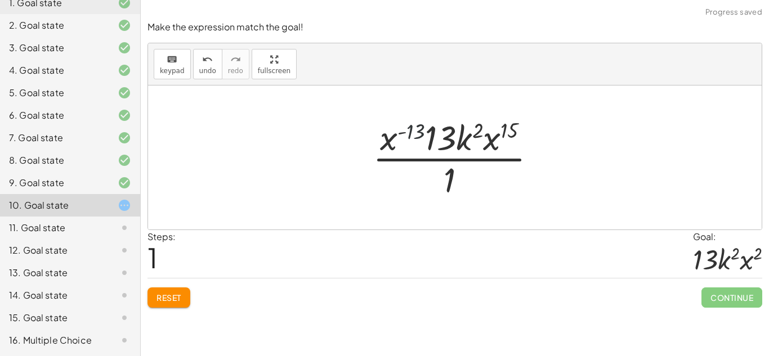
click at [398, 138] on div at bounding box center [459, 157] width 184 height 87
drag, startPoint x: 451, startPoint y: 131, endPoint x: 394, endPoint y: 131, distance: 56.9
click at [394, 131] on div at bounding box center [459, 157] width 184 height 87
drag, startPoint x: 425, startPoint y: 140, endPoint x: 456, endPoint y: 138, distance: 30.5
click at [456, 138] on div at bounding box center [459, 157] width 184 height 87
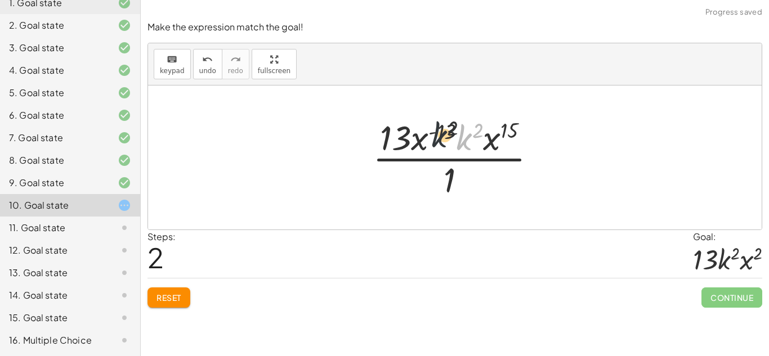
drag, startPoint x: 463, startPoint y: 141, endPoint x: 430, endPoint y: 137, distance: 34.0
click at [430, 137] on div at bounding box center [459, 157] width 184 height 87
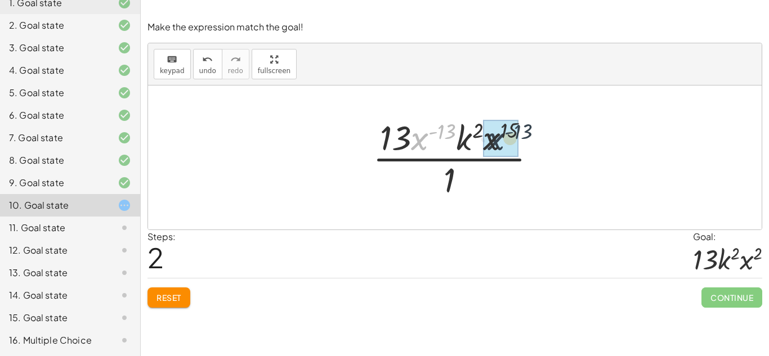
drag, startPoint x: 430, startPoint y: 133, endPoint x: 472, endPoint y: 131, distance: 42.9
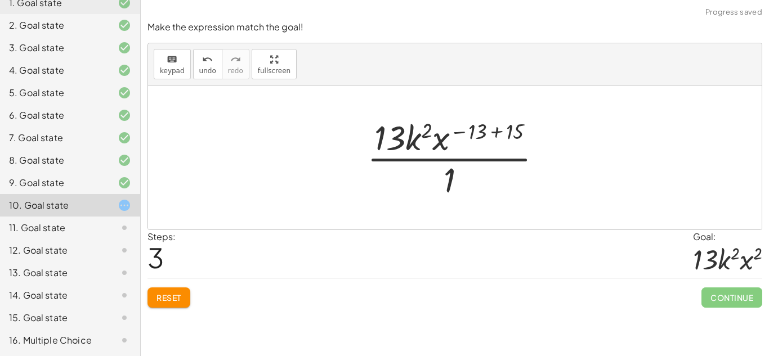
click at [507, 133] on div at bounding box center [459, 157] width 195 height 87
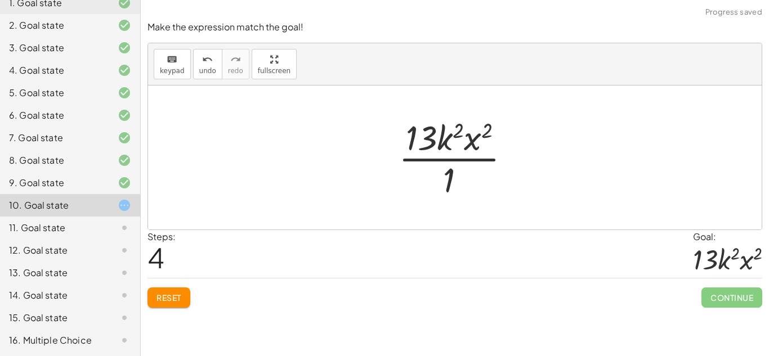
click at [448, 179] on div at bounding box center [459, 157] width 132 height 87
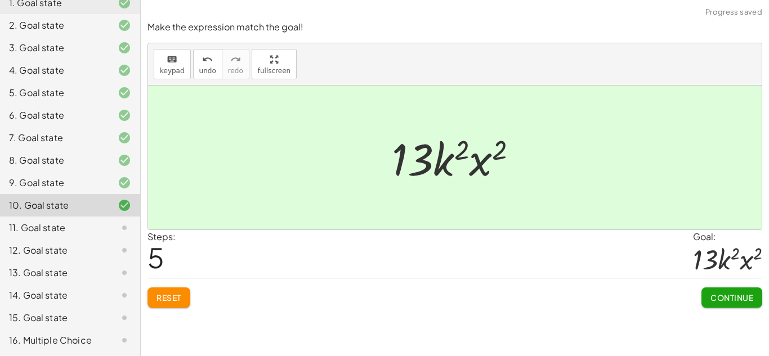
click at [725, 293] on span "Continue" at bounding box center [732, 298] width 43 height 10
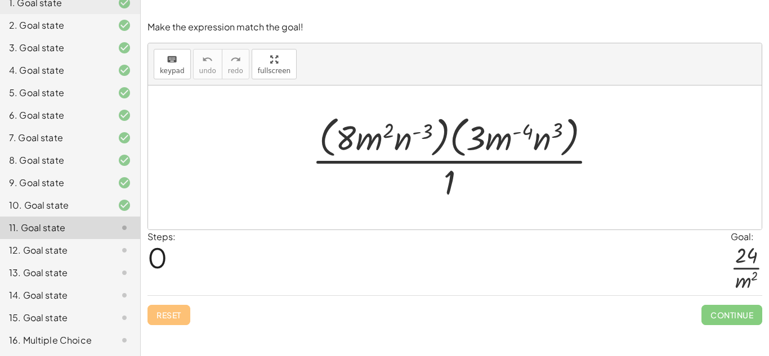
click at [386, 136] on div at bounding box center [459, 158] width 306 height 92
click at [420, 136] on div at bounding box center [459, 158] width 306 height 92
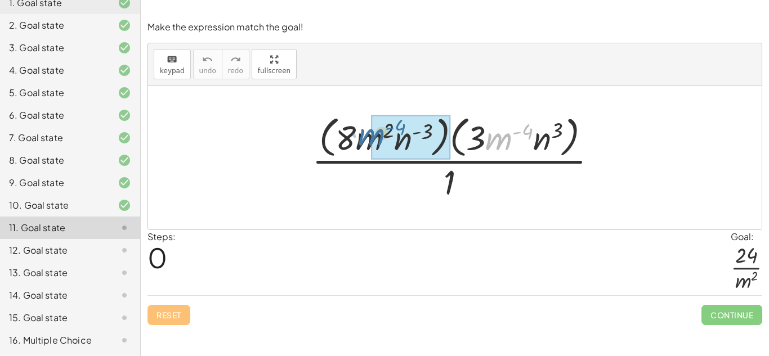
drag, startPoint x: 511, startPoint y: 135, endPoint x: 382, endPoint y: 131, distance: 129.0
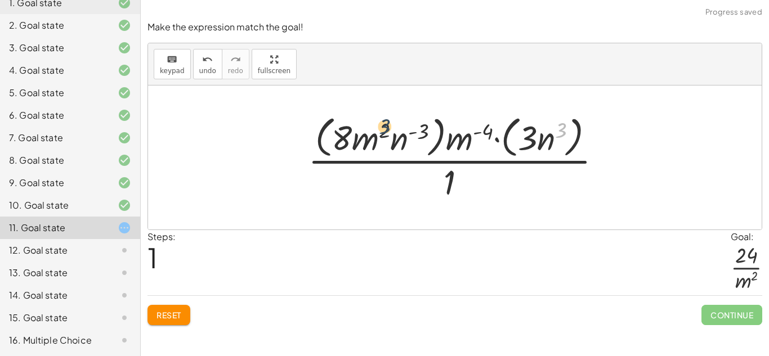
drag, startPoint x: 561, startPoint y: 139, endPoint x: 601, endPoint y: 141, distance: 39.5
click at [344, 138] on div at bounding box center [459, 158] width 314 height 92
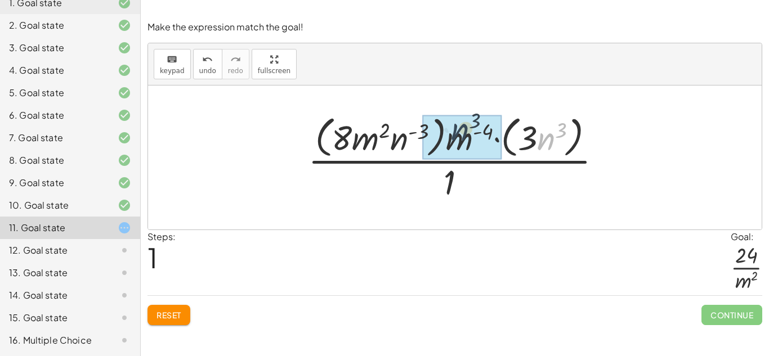
drag, startPoint x: 543, startPoint y: 139, endPoint x: 434, endPoint y: 135, distance: 109.3
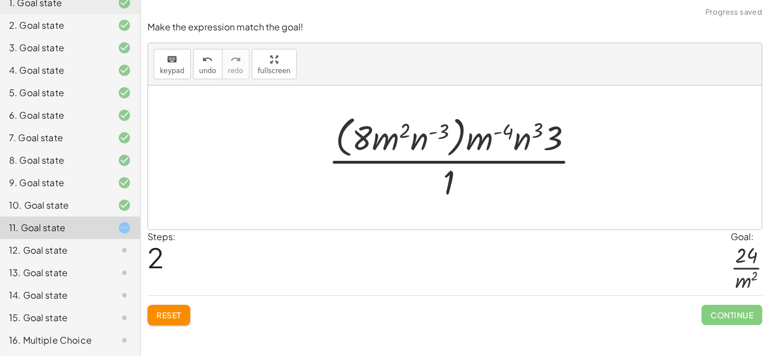
click at [526, 139] on div at bounding box center [459, 158] width 273 height 92
drag, startPoint x: 525, startPoint y: 138, endPoint x: 422, endPoint y: 140, distance: 103.1
click at [422, 140] on div at bounding box center [459, 158] width 273 height 92
click at [445, 137] on div at bounding box center [459, 158] width 273 height 92
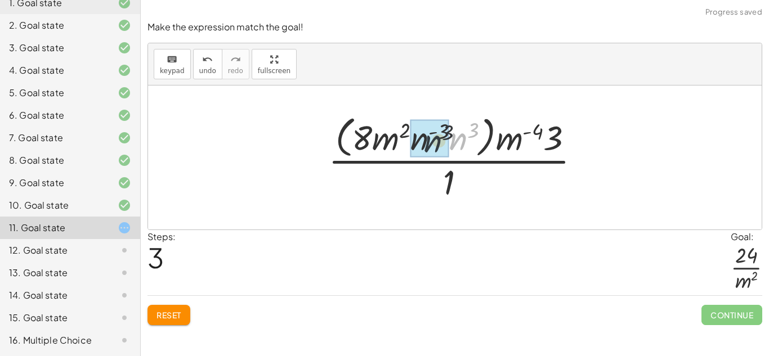
drag, startPoint x: 461, startPoint y: 139, endPoint x: 431, endPoint y: 141, distance: 29.9
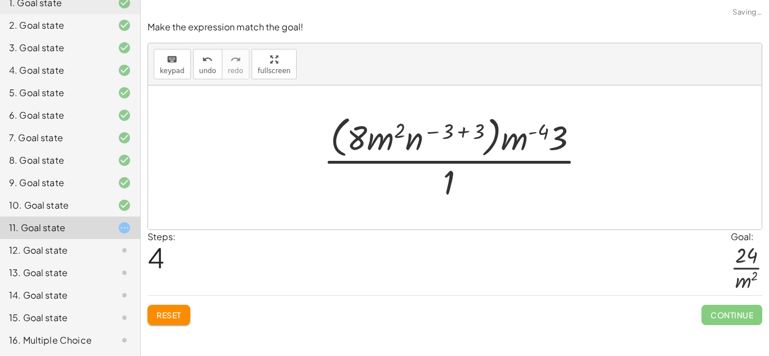
click at [466, 132] on div at bounding box center [459, 158] width 283 height 92
click at [466, 132] on div at bounding box center [459, 158] width 232 height 92
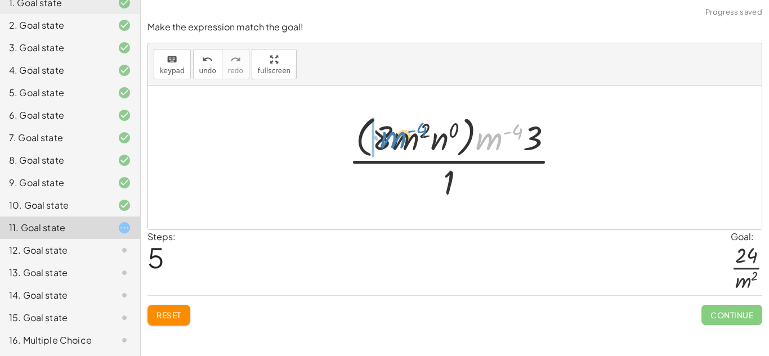
drag, startPoint x: 487, startPoint y: 141, endPoint x: 401, endPoint y: 142, distance: 86.2
click at [401, 142] on div at bounding box center [459, 158] width 232 height 92
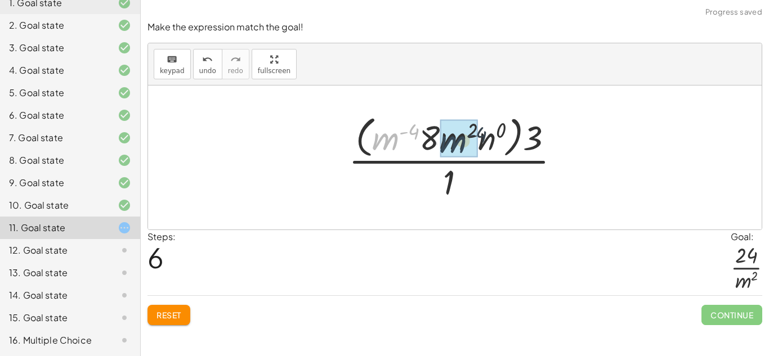
drag, startPoint x: 387, startPoint y: 140, endPoint x: 457, endPoint y: 144, distance: 69.3
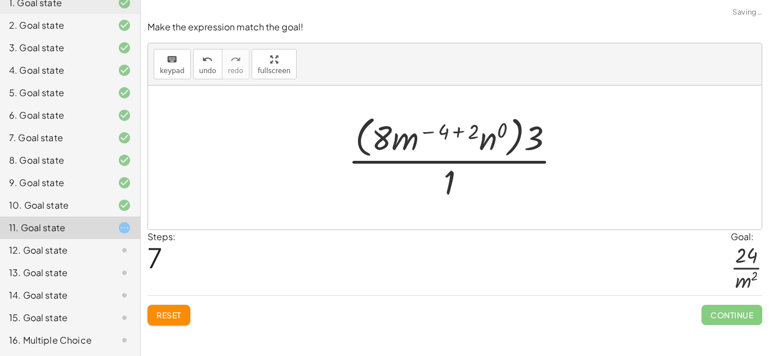
click at [457, 128] on div at bounding box center [459, 158] width 234 height 92
click at [457, 128] on div at bounding box center [459, 158] width 194 height 92
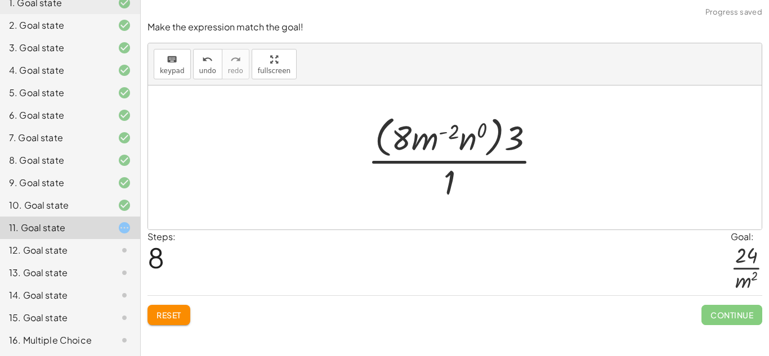
click at [447, 135] on div at bounding box center [459, 158] width 194 height 92
click at [440, 137] on div at bounding box center [459, 158] width 194 height 92
click at [434, 139] on div at bounding box center [459, 158] width 194 height 92
click at [523, 136] on div at bounding box center [459, 158] width 194 height 92
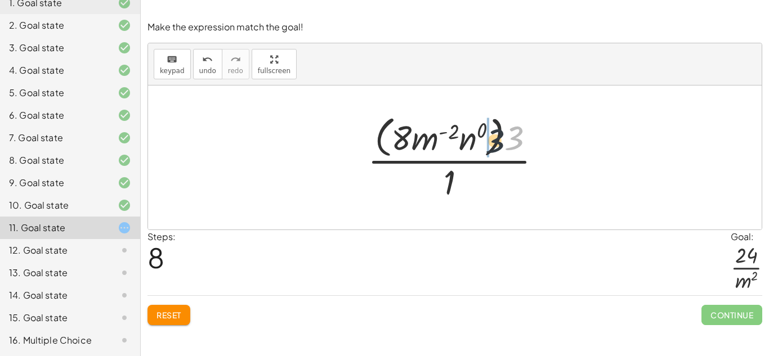
drag, startPoint x: 521, startPoint y: 136, endPoint x: 470, endPoint y: 140, distance: 50.8
click at [470, 140] on div at bounding box center [459, 158] width 194 height 92
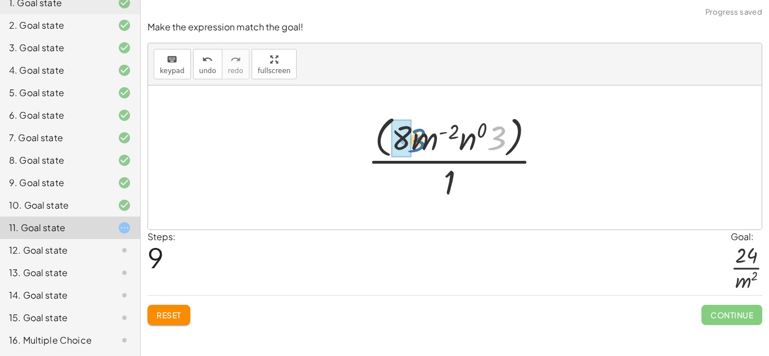
drag, startPoint x: 497, startPoint y: 139, endPoint x: 414, endPoint y: 141, distance: 82.3
click at [414, 141] on div at bounding box center [459, 158] width 194 height 92
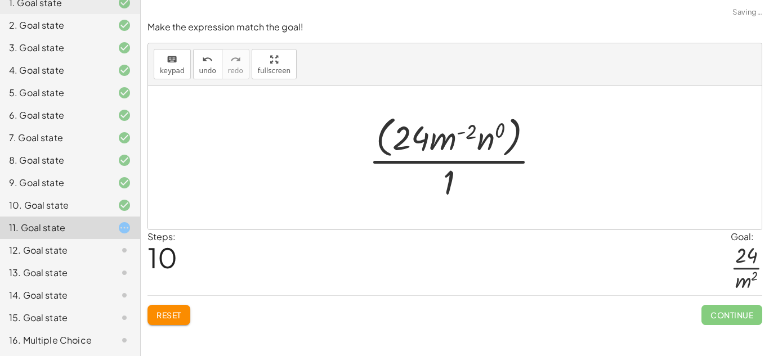
click at [445, 173] on div at bounding box center [458, 158] width 191 height 92
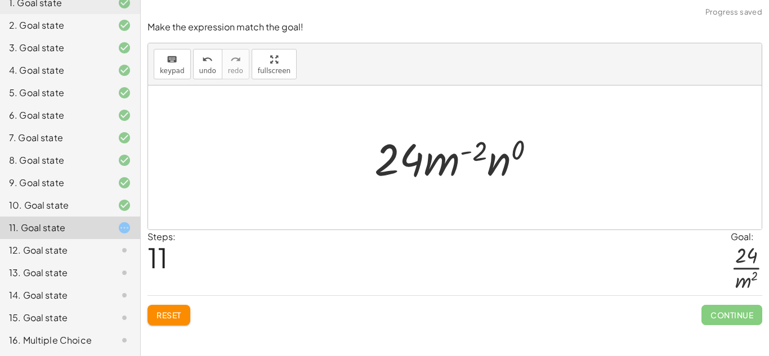
click at [501, 162] on div at bounding box center [459, 158] width 181 height 58
click at [501, 162] on div at bounding box center [459, 158] width 159 height 58
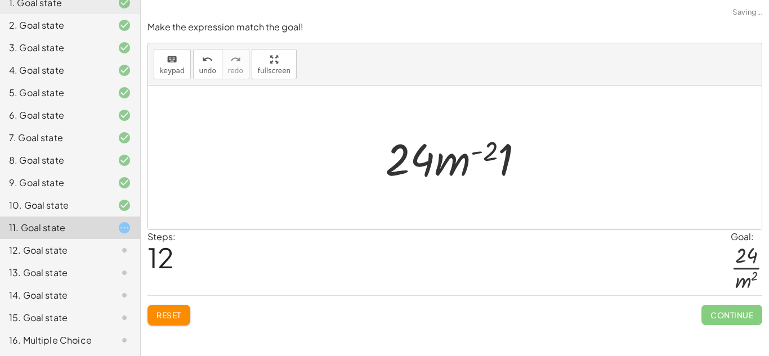
click at [502, 163] on div at bounding box center [459, 158] width 159 height 58
click at [502, 163] on div at bounding box center [459, 158] width 144 height 58
click at [487, 155] on div at bounding box center [459, 158] width 144 height 58
click at [487, 156] on div at bounding box center [459, 158] width 144 height 58
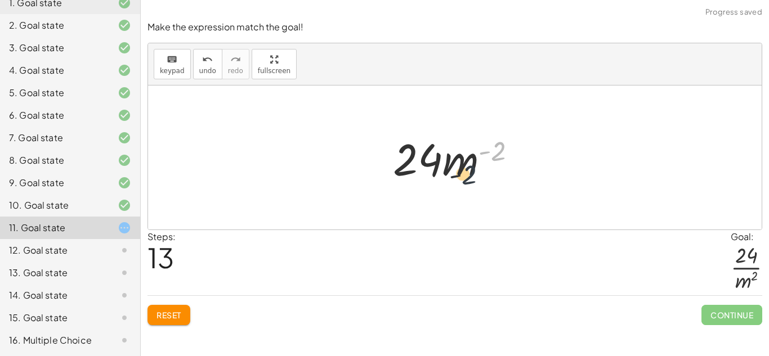
drag, startPoint x: 498, startPoint y: 150, endPoint x: 467, endPoint y: 175, distance: 39.8
click at [467, 175] on div at bounding box center [459, 158] width 144 height 58
click at [466, 167] on div at bounding box center [459, 158] width 144 height 58
drag, startPoint x: 474, startPoint y: 161, endPoint x: 471, endPoint y: 185, distance: 23.9
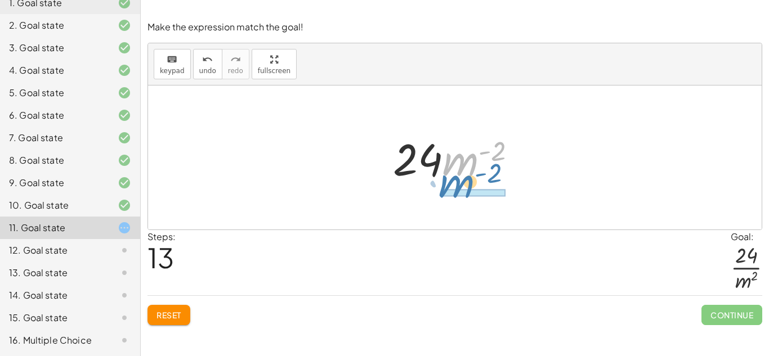
click at [471, 185] on div at bounding box center [459, 158] width 144 height 58
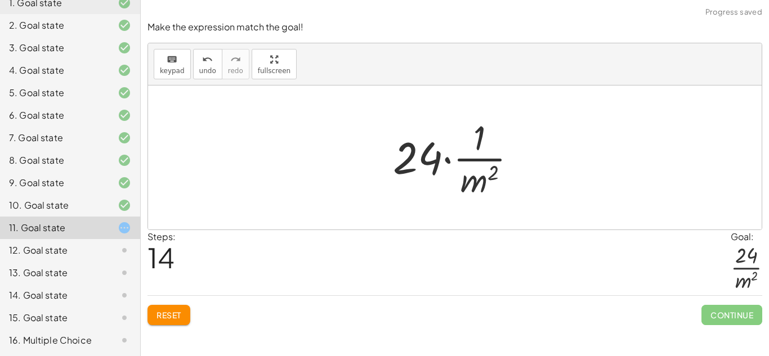
click at [479, 157] on div at bounding box center [459, 157] width 144 height 87
click at [180, 309] on button "Reset" at bounding box center [169, 315] width 43 height 20
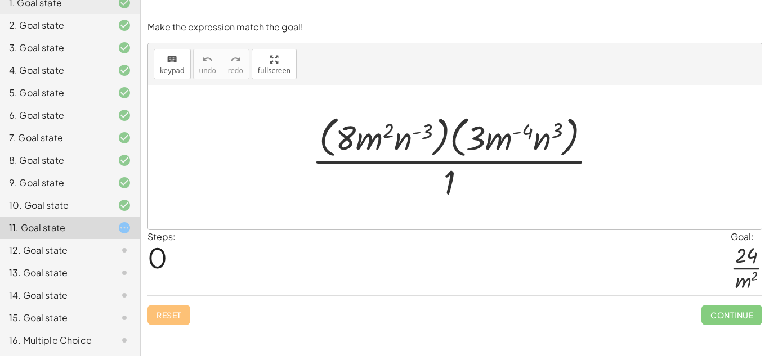
click at [124, 243] on div "12. Goal state" at bounding box center [70, 250] width 140 height 23
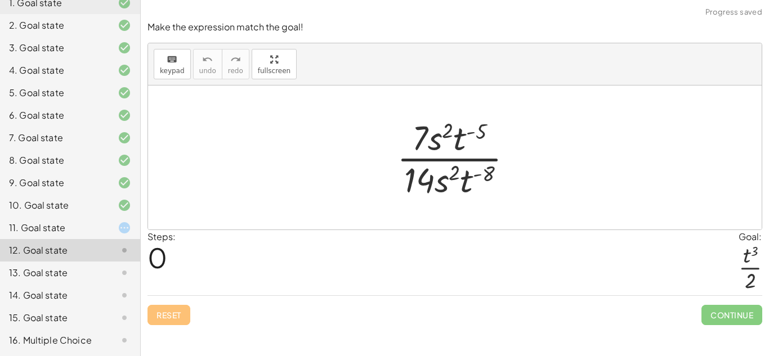
click at [471, 135] on div at bounding box center [459, 157] width 136 height 87
drag, startPoint x: 474, startPoint y: 176, endPoint x: 472, endPoint y: 130, distance: 46.2
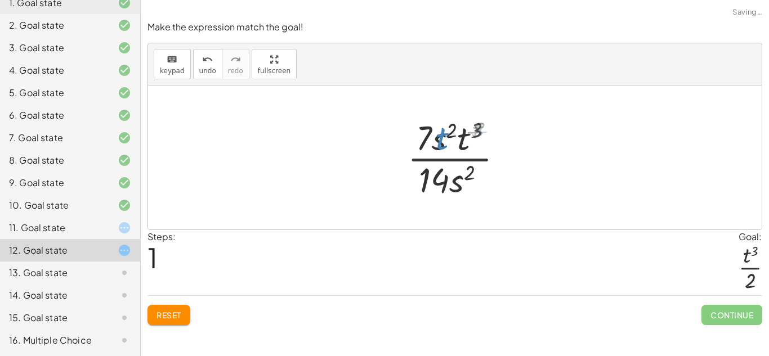
click at [473, 131] on div at bounding box center [460, 157] width 112 height 87
drag, startPoint x: 466, startPoint y: 177, endPoint x: 453, endPoint y: 176, distance: 13.6
click at [453, 176] on div at bounding box center [460, 157] width 112 height 87
drag, startPoint x: 450, startPoint y: 176, endPoint x: 462, endPoint y: 219, distance: 44.9
click at [462, 219] on div "· 7 · s 2 · t ( - 5 ) · 14 · s 2 · t ( - 8 ) · 7 · s 2 · t ( − 5 + 8 ) · 14 · s…" at bounding box center [455, 158] width 614 height 144
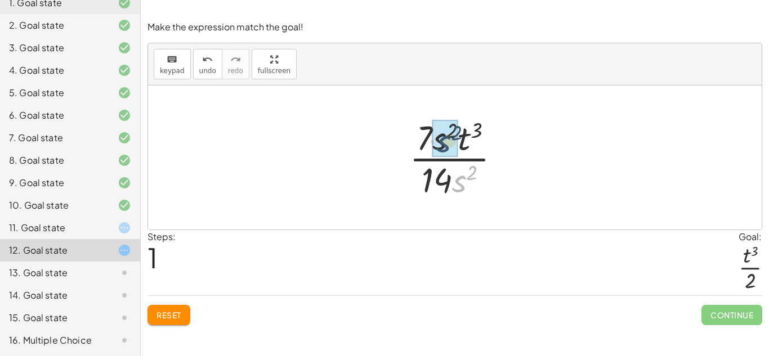
drag, startPoint x: 465, startPoint y: 178, endPoint x: 449, endPoint y: 137, distance: 43.3
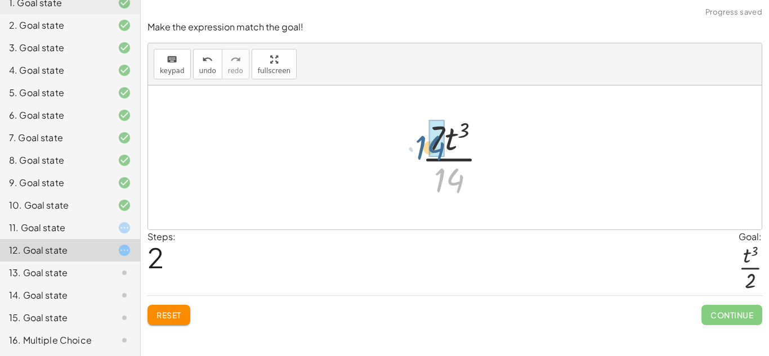
drag, startPoint x: 448, startPoint y: 172, endPoint x: 427, endPoint y: 137, distance: 39.9
click at [427, 137] on div at bounding box center [459, 157] width 86 height 87
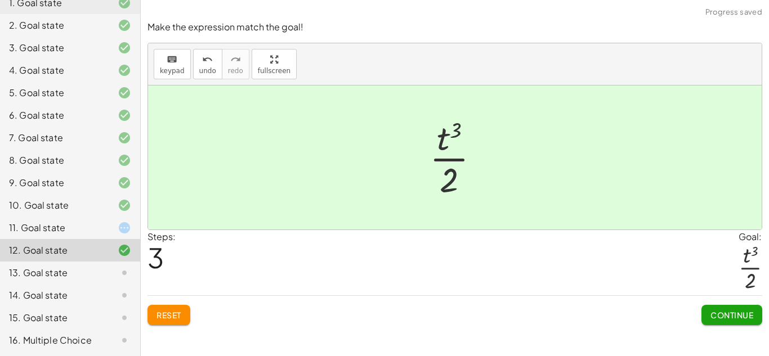
click at [712, 315] on span "Continue" at bounding box center [732, 315] width 43 height 10
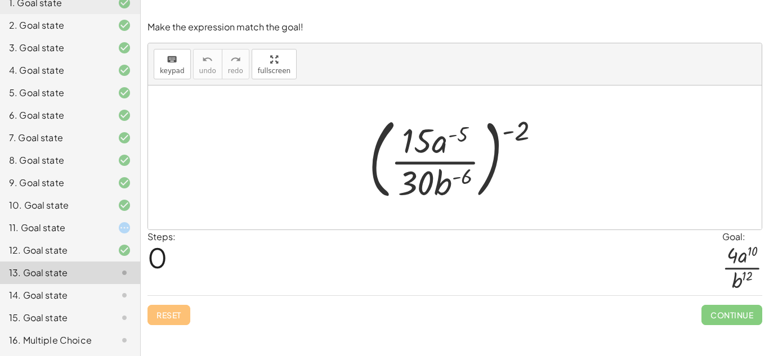
click at [458, 171] on div at bounding box center [459, 157] width 192 height 93
drag, startPoint x: 512, startPoint y: 133, endPoint x: 451, endPoint y: 175, distance: 74.5
click at [451, 175] on div at bounding box center [459, 157] width 192 height 93
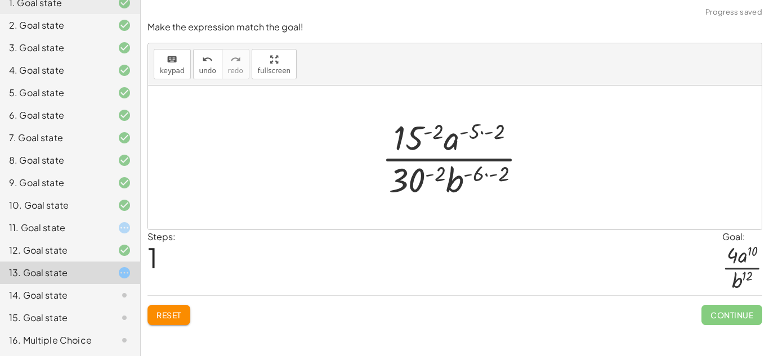
click at [462, 140] on div at bounding box center [459, 157] width 166 height 87
click at [461, 130] on div at bounding box center [459, 157] width 166 height 87
click at [489, 131] on div at bounding box center [459, 157] width 166 height 87
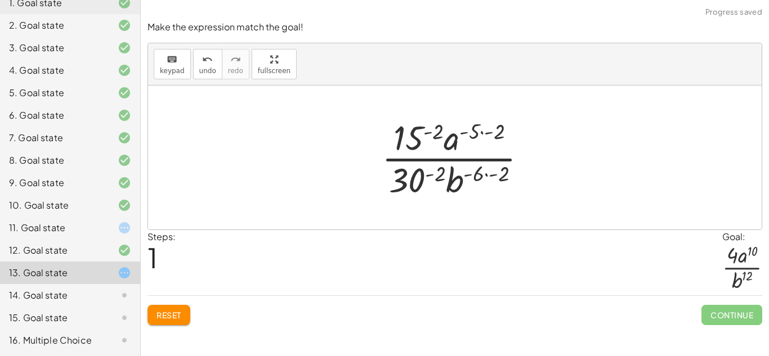
click at [489, 131] on div at bounding box center [459, 157] width 166 height 87
click at [492, 179] on div at bounding box center [459, 157] width 166 height 87
click at [492, 179] on div at bounding box center [459, 157] width 138 height 87
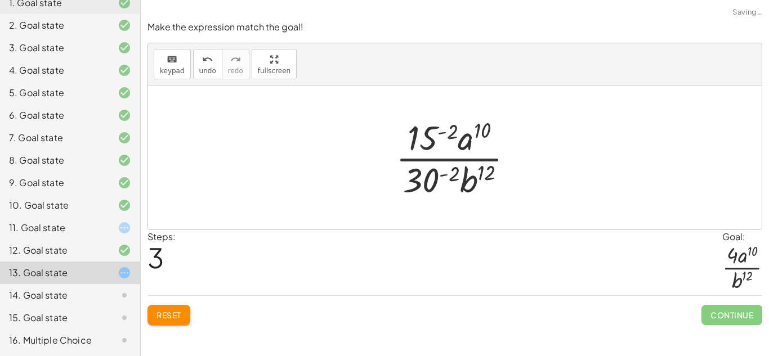
click at [451, 134] on div at bounding box center [459, 157] width 138 height 87
click at [451, 134] on div at bounding box center [459, 157] width 175 height 87
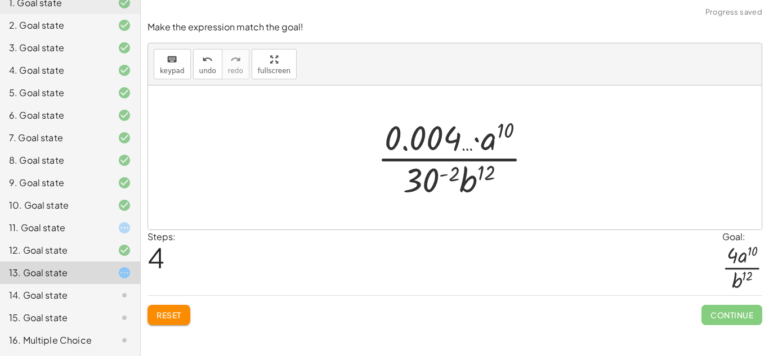
click at [439, 148] on div at bounding box center [459, 157] width 175 height 87
click at [447, 171] on div at bounding box center [459, 157] width 175 height 87
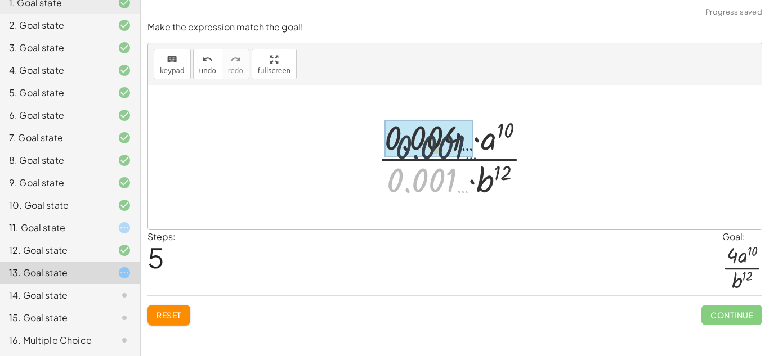
drag, startPoint x: 412, startPoint y: 179, endPoint x: 425, endPoint y: 133, distance: 47.4
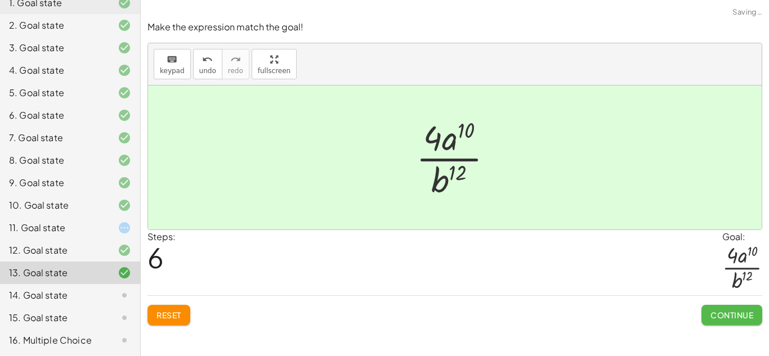
click at [735, 315] on span "Continue" at bounding box center [732, 315] width 43 height 10
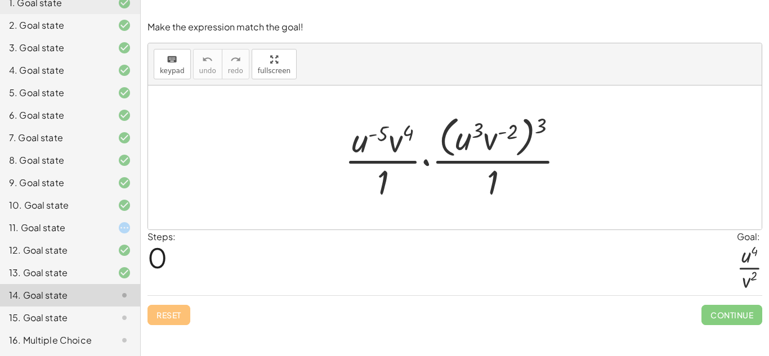
click at [83, 222] on div "11. Goal state" at bounding box center [54, 228] width 91 height 14
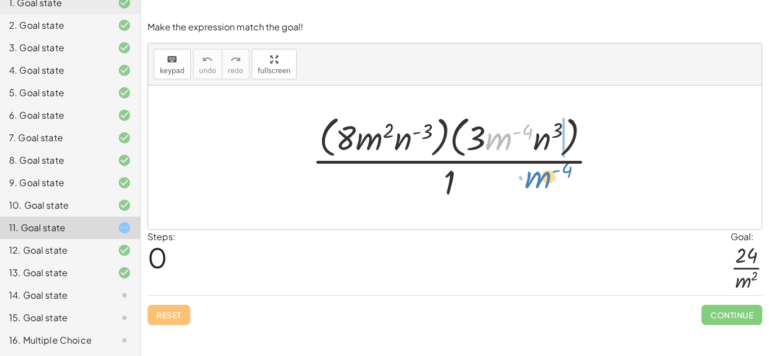
drag, startPoint x: 501, startPoint y: 132, endPoint x: 550, endPoint y: 176, distance: 65.8
click at [550, 176] on div at bounding box center [459, 158] width 306 height 92
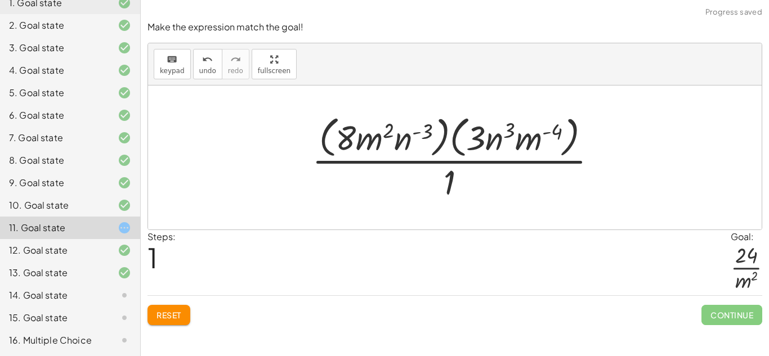
click at [99, 301] on div "14. Goal state" at bounding box center [54, 296] width 91 height 14
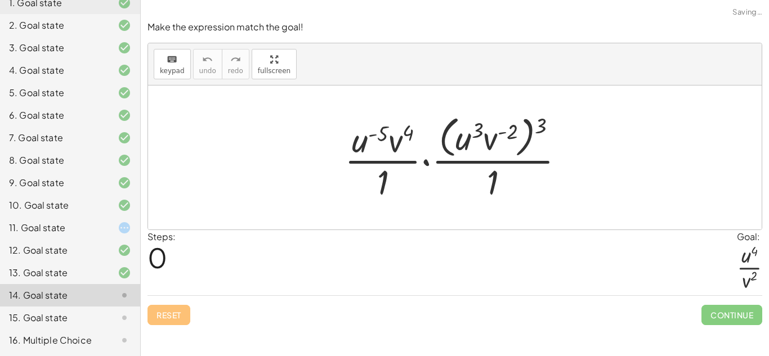
click at [398, 145] on div at bounding box center [459, 158] width 240 height 92
drag, startPoint x: 543, startPoint y: 126, endPoint x: 378, endPoint y: 142, distance: 165.3
click at [378, 142] on div at bounding box center [459, 158] width 240 height 92
click at [486, 180] on div at bounding box center [459, 158] width 240 height 92
click at [486, 180] on div at bounding box center [459, 157] width 251 height 87
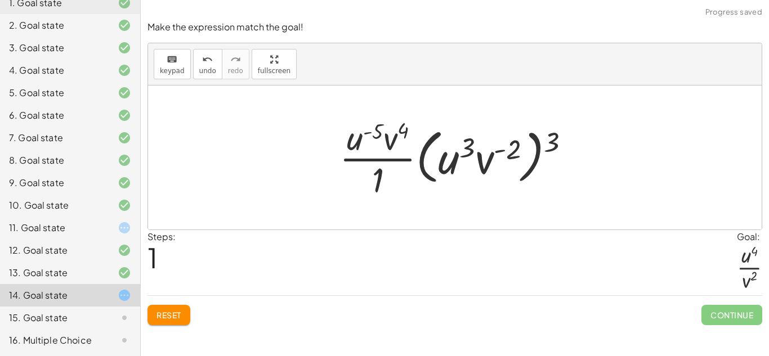
click at [373, 178] on div at bounding box center [459, 157] width 251 height 87
click at [373, 178] on div at bounding box center [459, 158] width 257 height 65
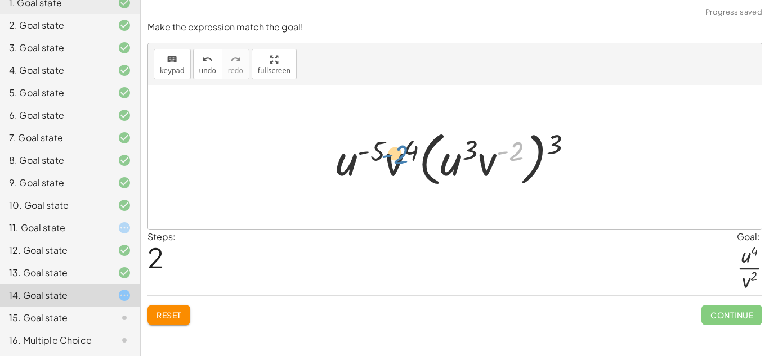
drag, startPoint x: 505, startPoint y: 162, endPoint x: 392, endPoint y: 166, distance: 112.7
click at [392, 166] on div at bounding box center [459, 158] width 257 height 65
click at [395, 164] on div at bounding box center [459, 158] width 257 height 65
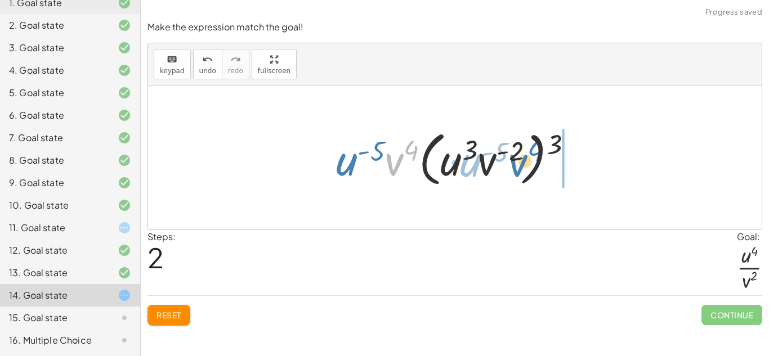
drag, startPoint x: 395, startPoint y: 164, endPoint x: 518, endPoint y: 166, distance: 122.2
click at [518, 166] on div at bounding box center [459, 158] width 257 height 65
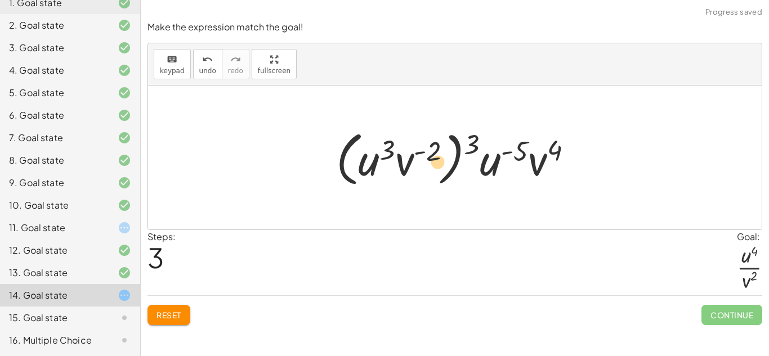
drag, startPoint x: 535, startPoint y: 158, endPoint x: 423, endPoint y: 159, distance: 112.1
click at [423, 159] on div at bounding box center [459, 158] width 257 height 65
drag, startPoint x: 546, startPoint y: 159, endPoint x: 422, endPoint y: 159, distance: 123.9
click at [422, 159] on div at bounding box center [459, 158] width 257 height 65
click at [473, 142] on div at bounding box center [459, 158] width 257 height 65
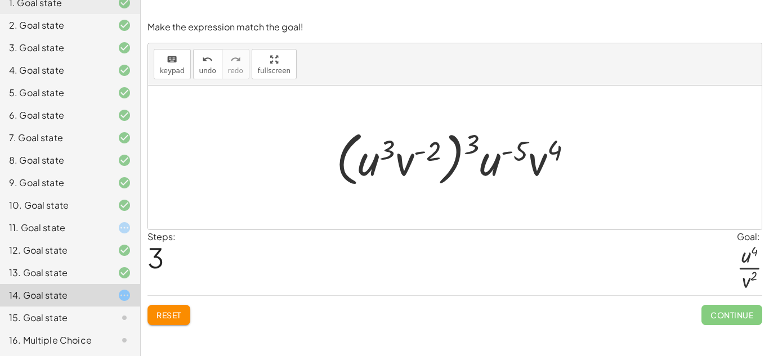
click at [473, 142] on div at bounding box center [459, 158] width 257 height 65
drag, startPoint x: 473, startPoint y: 142, endPoint x: 432, endPoint y: 150, distance: 41.4
click at [432, 150] on div at bounding box center [459, 158] width 257 height 65
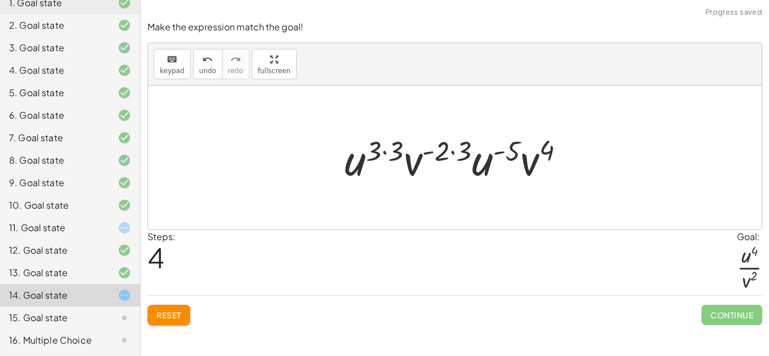
click at [461, 148] on div at bounding box center [459, 158] width 240 height 58
click at [461, 148] on div at bounding box center [459, 158] width 219 height 58
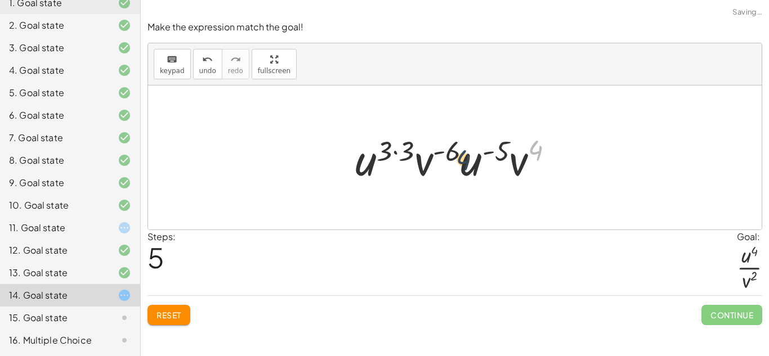
drag, startPoint x: 538, startPoint y: 155, endPoint x: 448, endPoint y: 164, distance: 90.6
click at [448, 164] on div at bounding box center [459, 158] width 219 height 58
drag, startPoint x: 514, startPoint y: 161, endPoint x: 422, endPoint y: 159, distance: 91.8
click at [422, 159] on div at bounding box center [459, 158] width 219 height 58
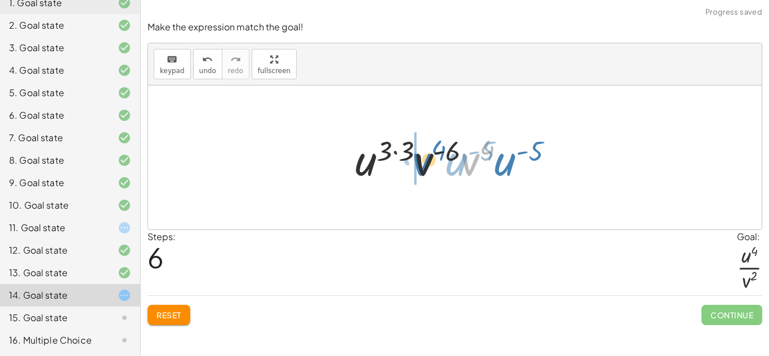
drag, startPoint x: 475, startPoint y: 157, endPoint x: 426, endPoint y: 158, distance: 49.6
click at [426, 158] on div at bounding box center [459, 158] width 219 height 58
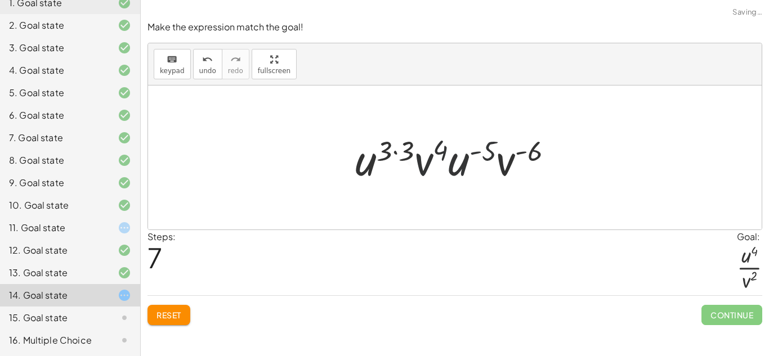
click at [426, 158] on div at bounding box center [459, 158] width 219 height 58
click at [466, 164] on div at bounding box center [459, 158] width 219 height 58
click at [480, 150] on div at bounding box center [459, 158] width 219 height 58
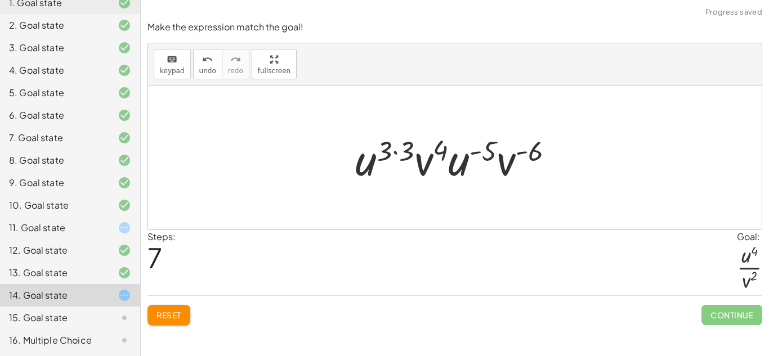
click at [480, 150] on div at bounding box center [459, 158] width 219 height 58
drag, startPoint x: 510, startPoint y: 161, endPoint x: 421, endPoint y: 159, distance: 89.6
click at [421, 159] on div at bounding box center [459, 158] width 219 height 58
click at [475, 155] on div at bounding box center [459, 158] width 219 height 58
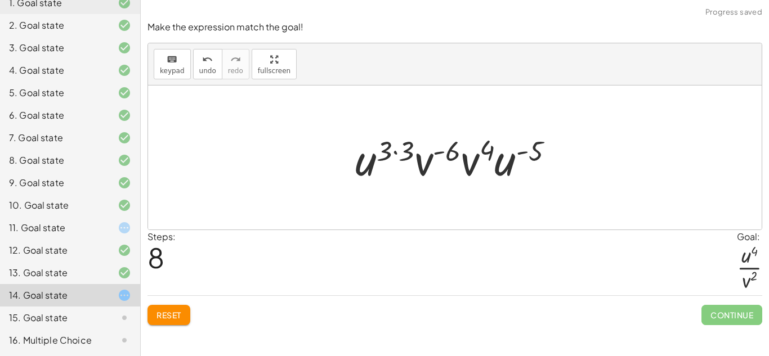
click at [391, 154] on div at bounding box center [459, 158] width 219 height 58
click at [398, 151] on div at bounding box center [459, 158] width 219 height 58
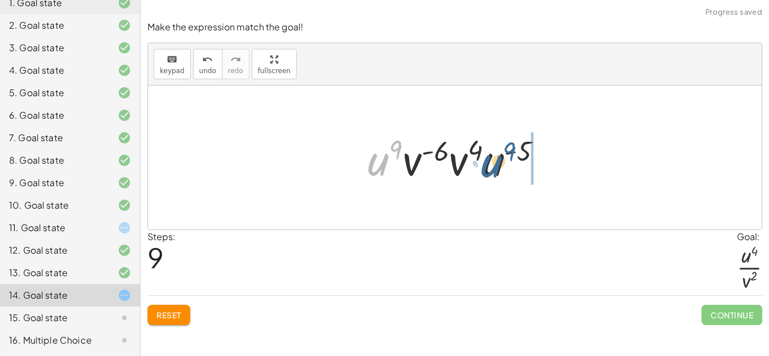
drag, startPoint x: 381, startPoint y: 162, endPoint x: 496, endPoint y: 165, distance: 114.9
click at [496, 165] on div at bounding box center [459, 158] width 195 height 58
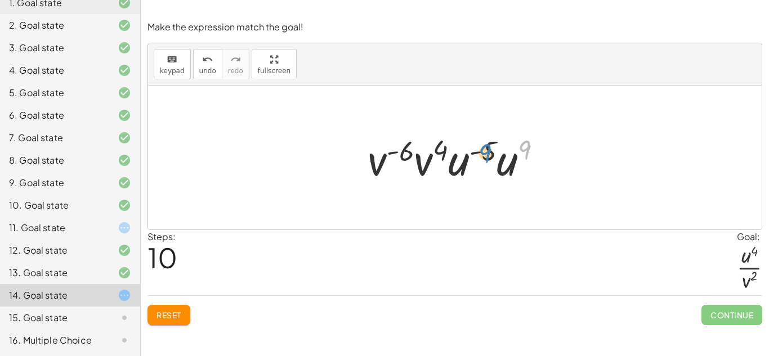
drag, startPoint x: 525, startPoint y: 145, endPoint x: 485, endPoint y: 148, distance: 40.1
click at [485, 148] on div at bounding box center [459, 158] width 195 height 58
click at [427, 154] on div at bounding box center [459, 158] width 195 height 58
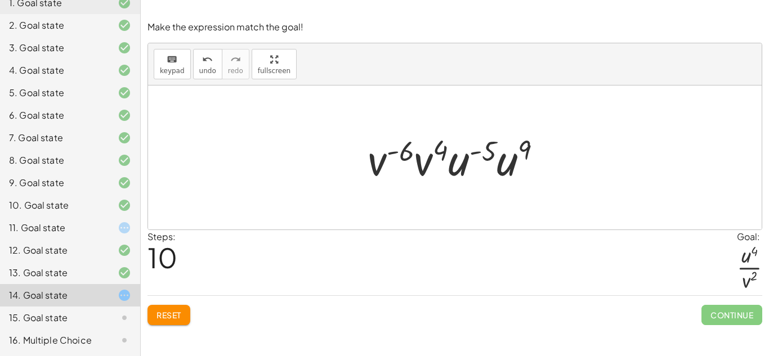
click at [470, 162] on div at bounding box center [459, 158] width 195 height 58
click at [424, 149] on div at bounding box center [459, 158] width 195 height 58
click at [411, 149] on div at bounding box center [459, 158] width 195 height 58
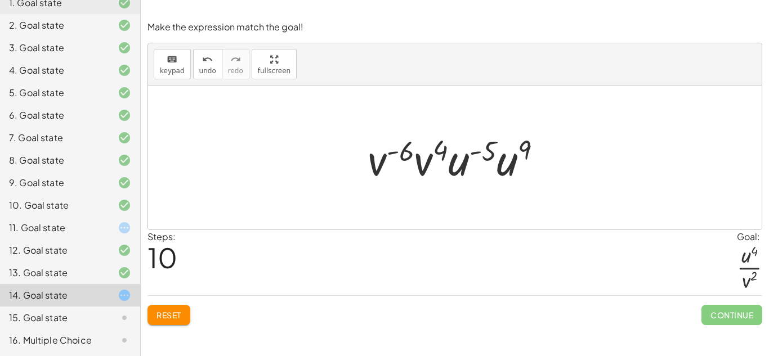
click at [411, 149] on div at bounding box center [459, 158] width 195 height 58
drag, startPoint x: 392, startPoint y: 167, endPoint x: 432, endPoint y: 169, distance: 40.0
click at [432, 169] on div at bounding box center [459, 158] width 195 height 58
drag, startPoint x: 380, startPoint y: 159, endPoint x: 427, endPoint y: 150, distance: 48.6
click at [427, 150] on div at bounding box center [459, 158] width 195 height 58
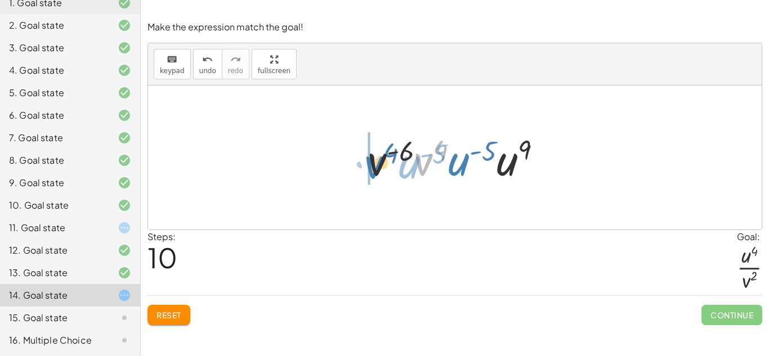
drag, startPoint x: 430, startPoint y: 159, endPoint x: 381, endPoint y: 162, distance: 49.6
click at [381, 162] on div at bounding box center [459, 158] width 195 height 58
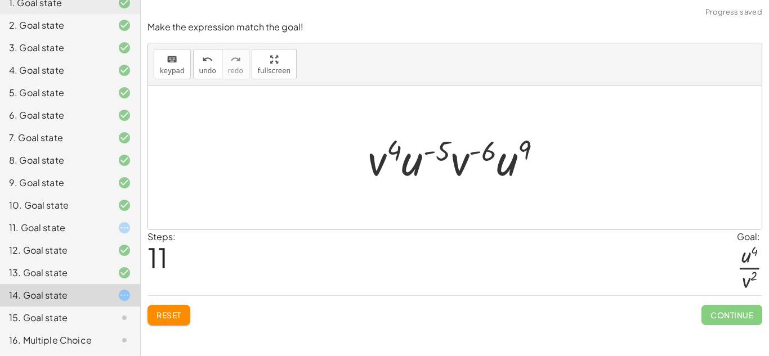
click at [472, 156] on div at bounding box center [459, 158] width 195 height 58
drag, startPoint x: 504, startPoint y: 149, endPoint x: 382, endPoint y: 147, distance: 122.2
click at [382, 147] on div at bounding box center [459, 158] width 195 height 58
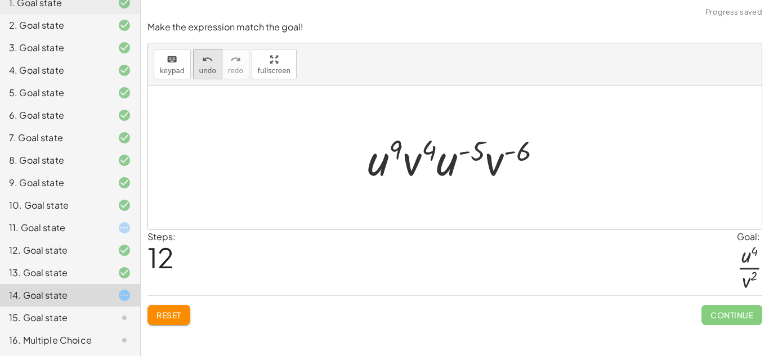
click at [207, 72] on span "undo" at bounding box center [207, 71] width 17 height 8
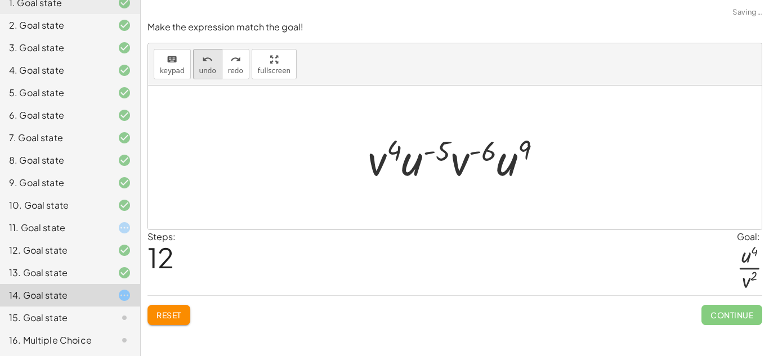
click at [208, 74] on span "undo" at bounding box center [207, 71] width 17 height 8
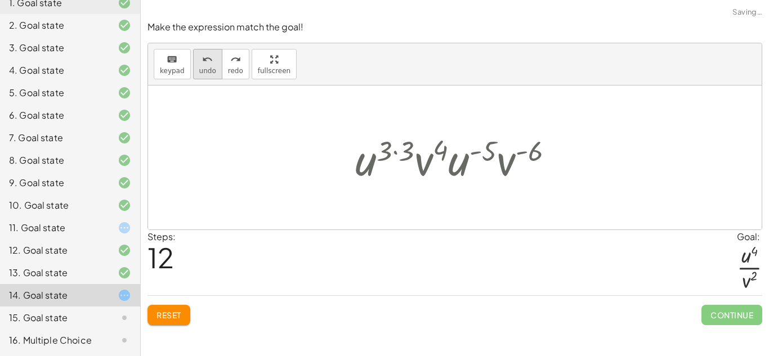
click at [208, 74] on span "undo" at bounding box center [207, 71] width 17 height 8
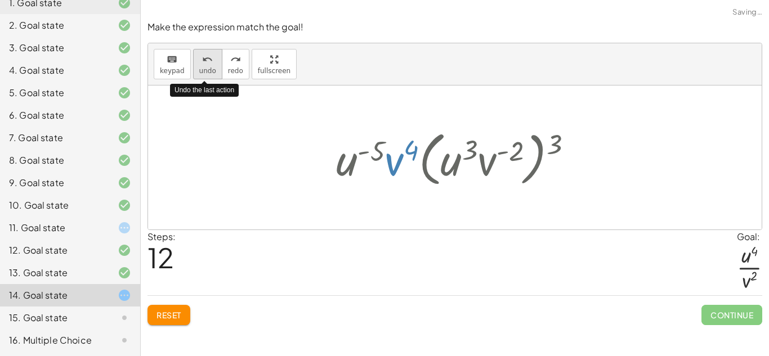
click at [208, 74] on span "undo" at bounding box center [207, 71] width 17 height 8
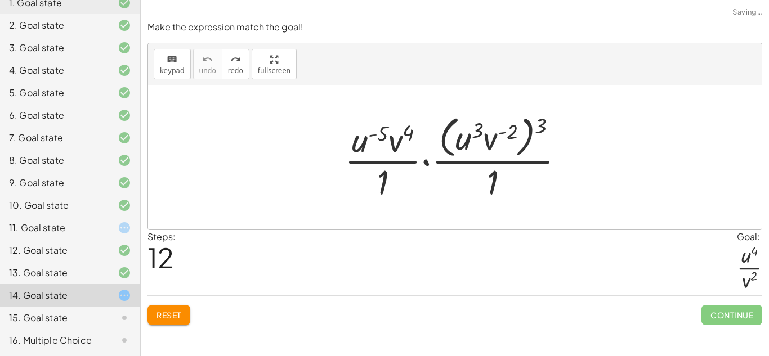
click at [175, 313] on span "Reset" at bounding box center [169, 315] width 25 height 10
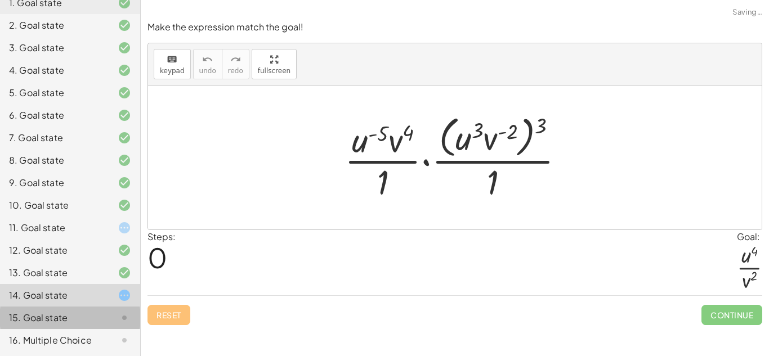
click at [97, 307] on div "15. Goal state" at bounding box center [70, 318] width 140 height 23
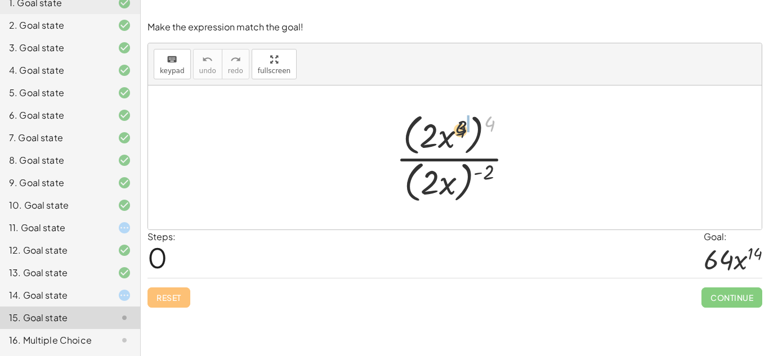
drag, startPoint x: 488, startPoint y: 123, endPoint x: 453, endPoint y: 130, distance: 35.6
click at [453, 130] on div at bounding box center [459, 157] width 138 height 97
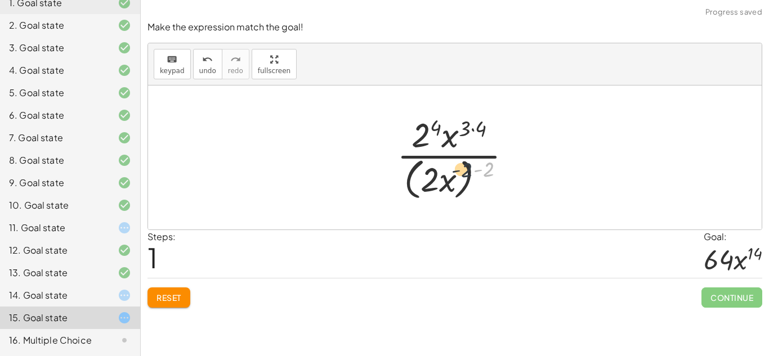
drag, startPoint x: 489, startPoint y: 170, endPoint x: 464, endPoint y: 171, distance: 25.3
click at [464, 171] on div at bounding box center [458, 158] width 135 height 92
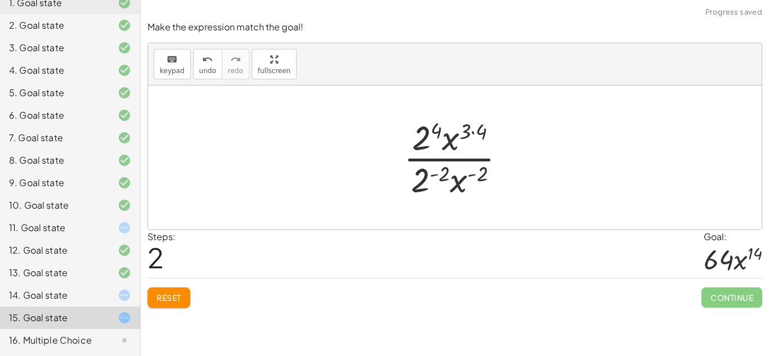
click at [437, 175] on div at bounding box center [459, 157] width 122 height 87
click at [437, 175] on div at bounding box center [459, 157] width 145 height 87
click at [489, 175] on div at bounding box center [459, 157] width 145 height 87
click at [439, 129] on div at bounding box center [459, 157] width 145 height 87
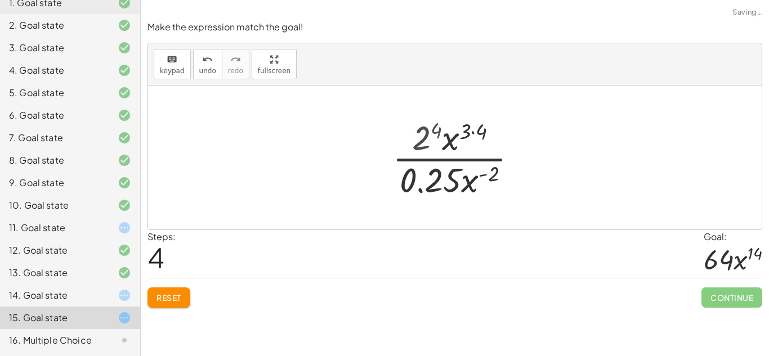
click at [439, 129] on div at bounding box center [459, 157] width 145 height 87
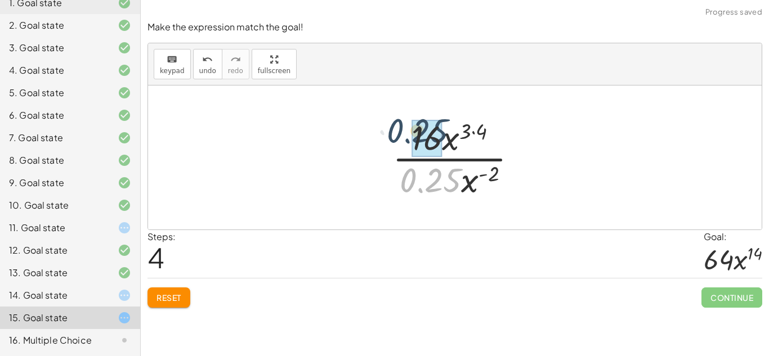
drag, startPoint x: 432, startPoint y: 177, endPoint x: 419, endPoint y: 127, distance: 51.9
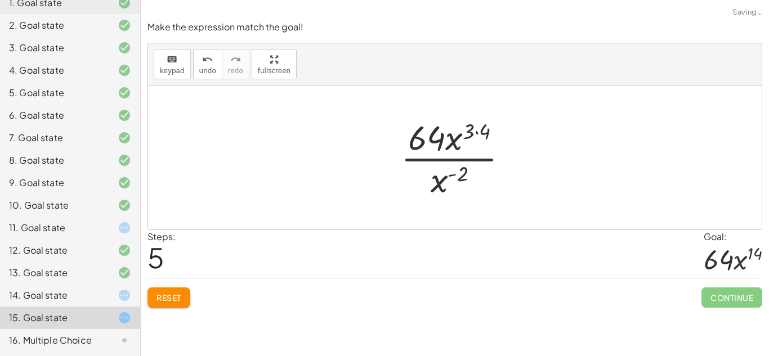
click at [483, 136] on div at bounding box center [459, 157] width 128 height 87
click at [483, 136] on div at bounding box center [459, 157] width 119 height 87
click at [459, 176] on div at bounding box center [459, 157] width 119 height 87
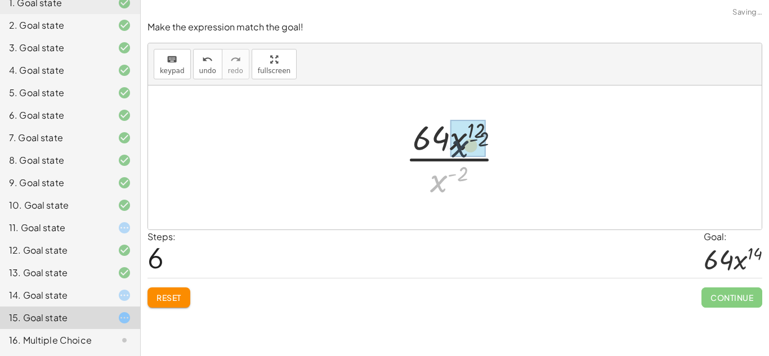
drag, startPoint x: 443, startPoint y: 184, endPoint x: 467, endPoint y: 142, distance: 47.4
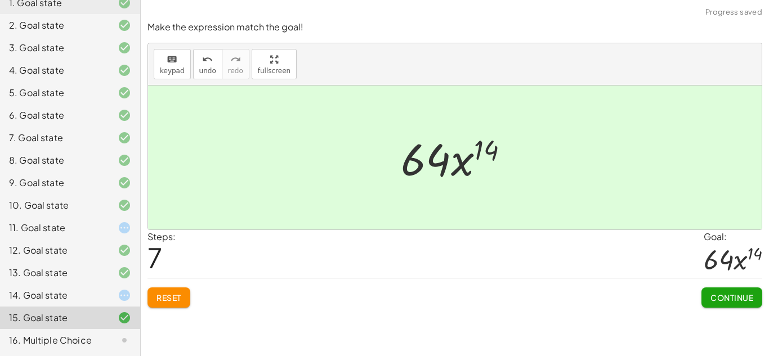
click at [727, 287] on div "Continue" at bounding box center [732, 293] width 61 height 29
click at [723, 293] on span "Continue" at bounding box center [732, 298] width 43 height 10
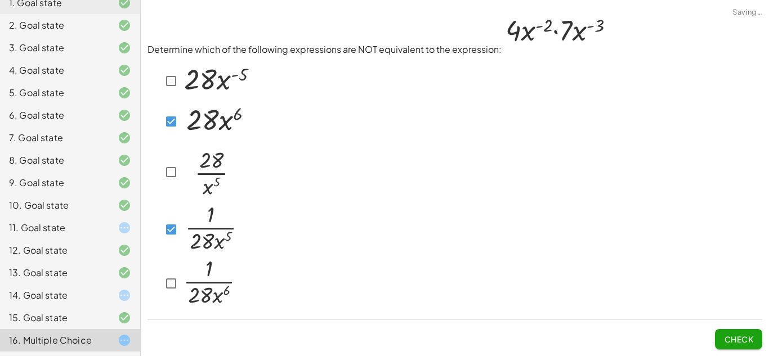
click at [711, 309] on div at bounding box center [455, 183] width 615 height 255
click at [726, 340] on span "Check" at bounding box center [738, 340] width 29 height 10
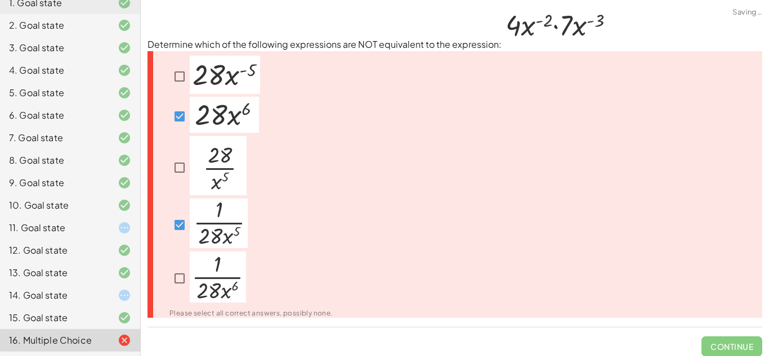
click at [728, 343] on span "Continue" at bounding box center [732, 342] width 61 height 29
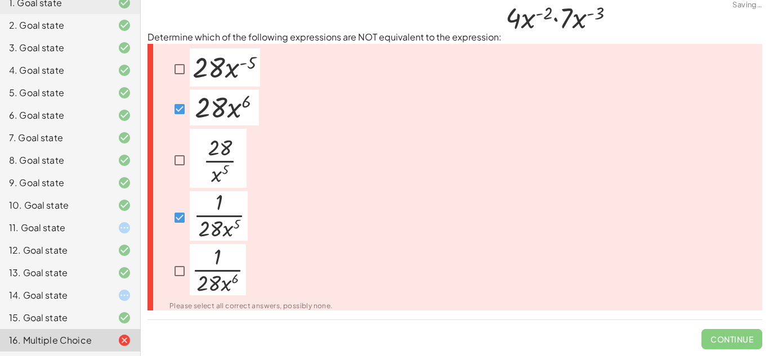
scroll to position [0, 0]
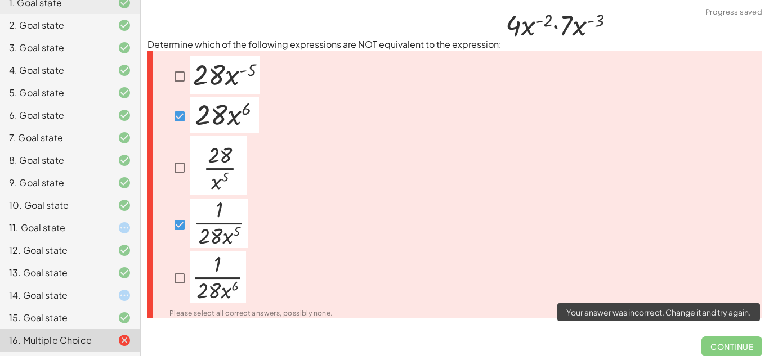
click at [734, 353] on span "Continue" at bounding box center [732, 342] width 61 height 29
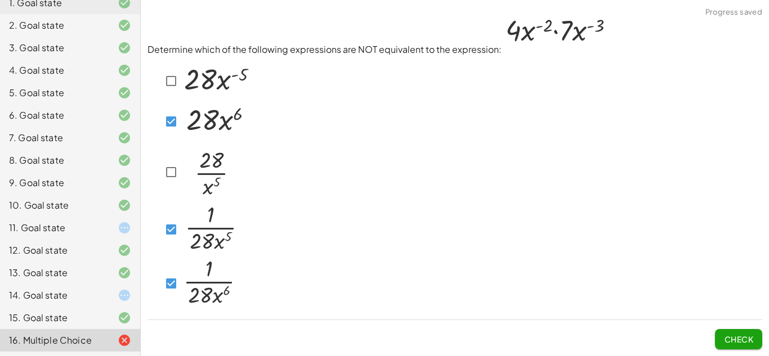
click at [731, 340] on span "Check" at bounding box center [738, 340] width 29 height 10
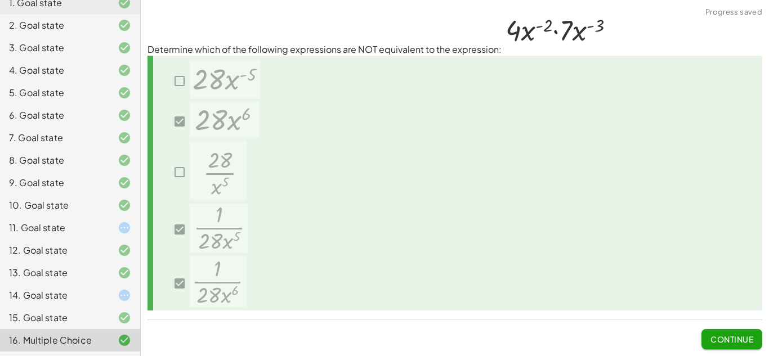
click at [124, 292] on icon at bounding box center [125, 296] width 14 height 14
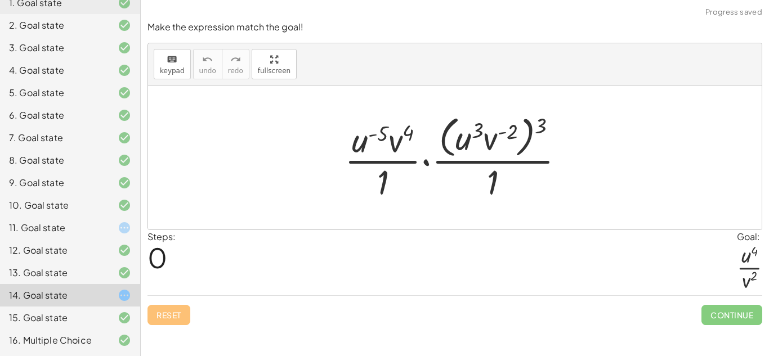
click at [117, 230] on div at bounding box center [116, 228] width 32 height 14
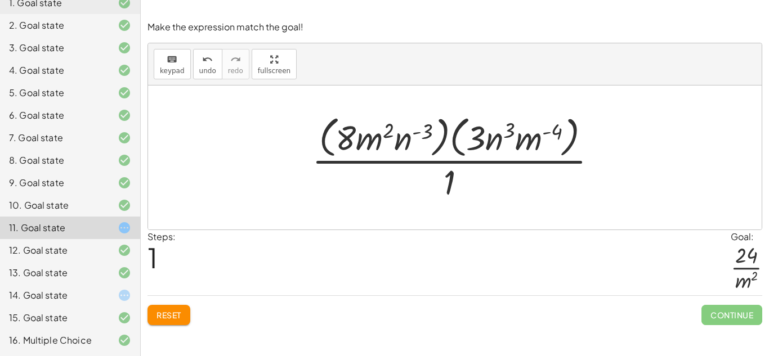
click at [108, 295] on div at bounding box center [116, 296] width 32 height 14
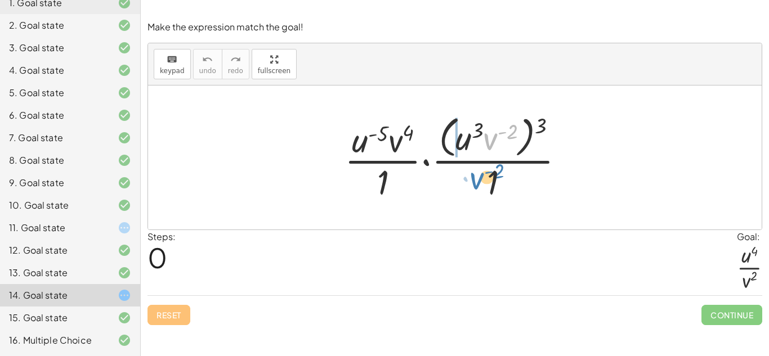
drag, startPoint x: 494, startPoint y: 139, endPoint x: 476, endPoint y: 178, distance: 43.1
click at [476, 178] on div at bounding box center [459, 158] width 240 height 92
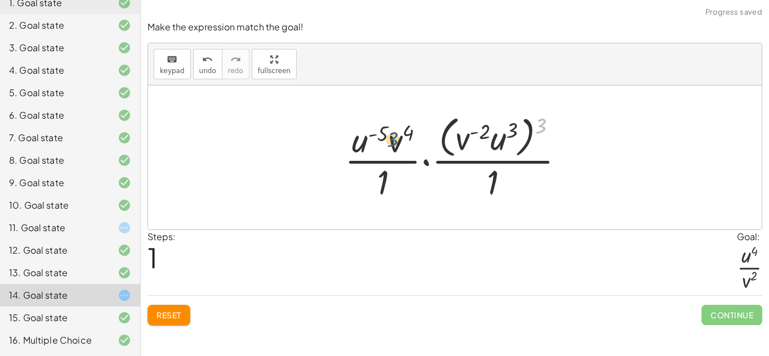
drag, startPoint x: 539, startPoint y: 121, endPoint x: 390, endPoint y: 135, distance: 150.5
click at [390, 135] on div at bounding box center [459, 158] width 240 height 92
click at [539, 128] on div at bounding box center [459, 158] width 240 height 92
drag, startPoint x: 539, startPoint y: 128, endPoint x: 511, endPoint y: 134, distance: 28.7
click at [511, 134] on div at bounding box center [459, 158] width 240 height 92
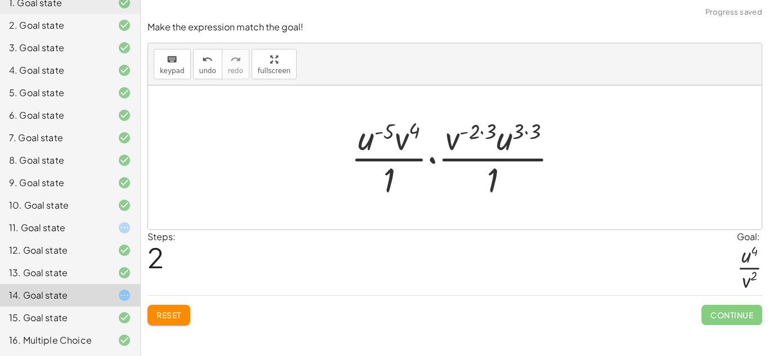
click at [480, 131] on div at bounding box center [459, 157] width 228 height 87
click at [521, 132] on div at bounding box center [459, 157] width 228 height 87
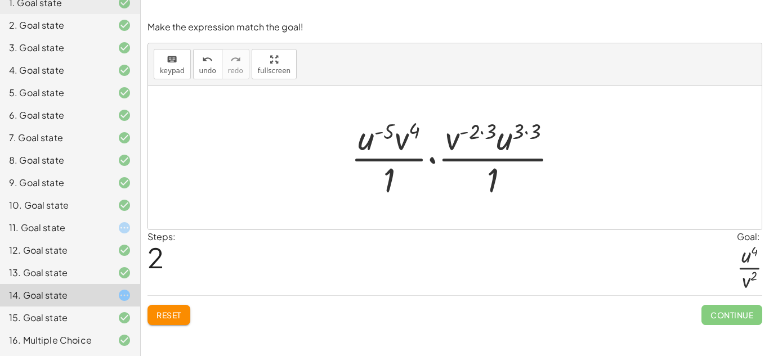
click at [524, 131] on div at bounding box center [459, 157] width 228 height 87
click at [524, 131] on div at bounding box center [459, 157] width 210 height 87
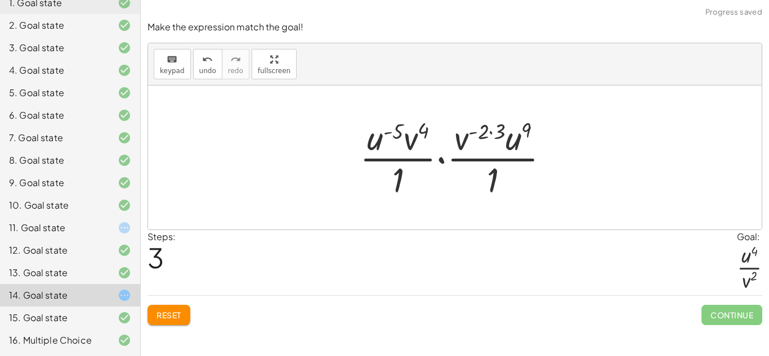
click at [494, 126] on div at bounding box center [459, 157] width 210 height 87
click at [494, 126] on div at bounding box center [459, 157] width 194 height 87
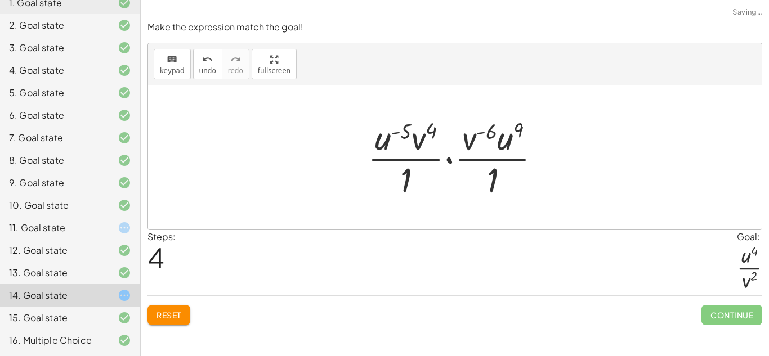
click at [419, 137] on div at bounding box center [459, 157] width 194 height 87
drag, startPoint x: 470, startPoint y: 137, endPoint x: 422, endPoint y: 134, distance: 48.0
click at [422, 134] on div at bounding box center [459, 157] width 194 height 87
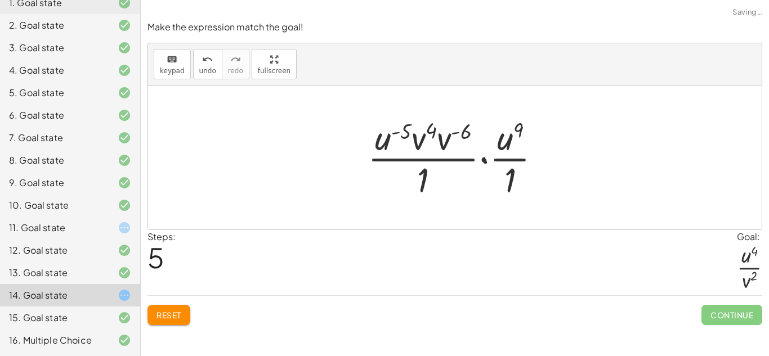
click at [429, 136] on div at bounding box center [459, 157] width 194 height 87
drag, startPoint x: 423, startPoint y: 137, endPoint x: 450, endPoint y: 134, distance: 26.6
click at [464, 133] on div at bounding box center [459, 157] width 189 height 87
click at [464, 133] on div at bounding box center [459, 157] width 168 height 87
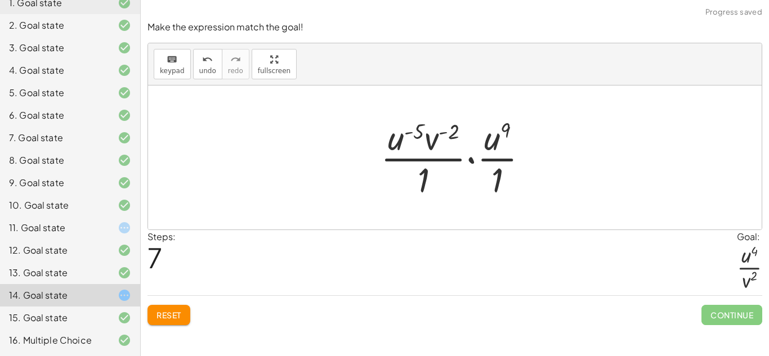
click at [441, 135] on div at bounding box center [459, 157] width 168 height 87
drag, startPoint x: 494, startPoint y: 140, endPoint x: 410, endPoint y: 135, distance: 84.1
click at [410, 135] on div at bounding box center [459, 157] width 168 height 87
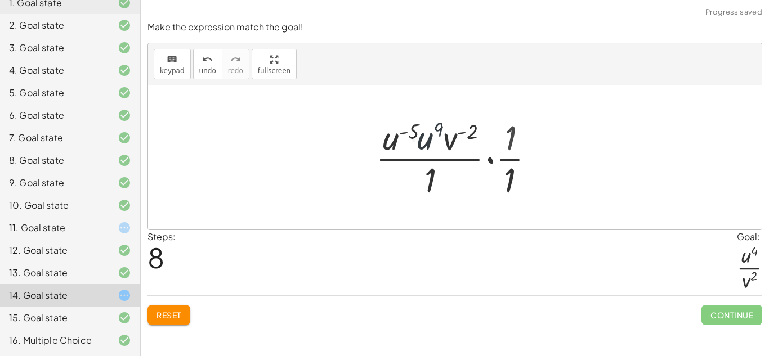
click at [423, 134] on div at bounding box center [459, 157] width 180 height 87
click at [423, 134] on div at bounding box center [459, 157] width 192 height 87
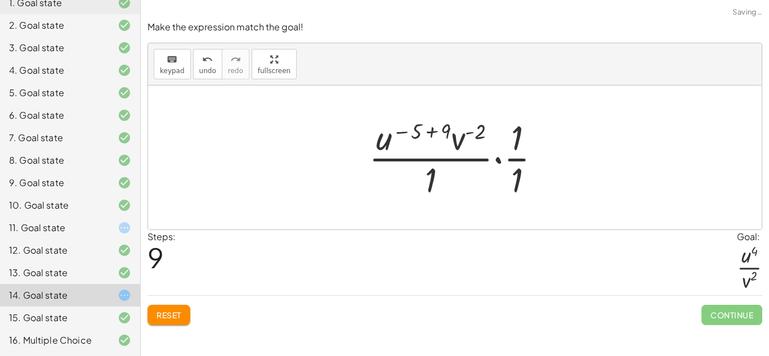
click at [436, 130] on div at bounding box center [459, 157] width 192 height 87
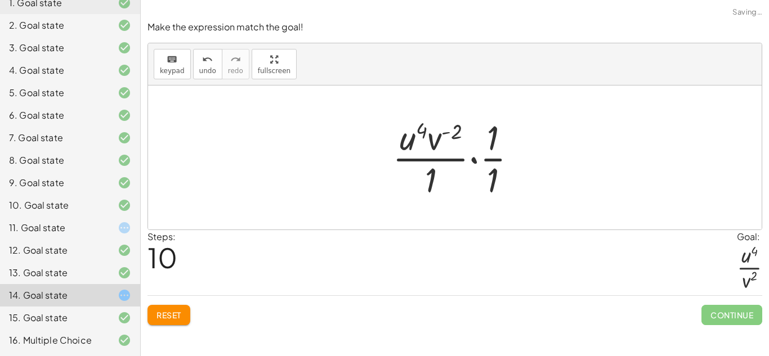
click at [491, 140] on div at bounding box center [459, 157] width 145 height 87
click at [492, 146] on div at bounding box center [459, 157] width 145 height 87
click at [494, 166] on div at bounding box center [459, 157] width 145 height 87
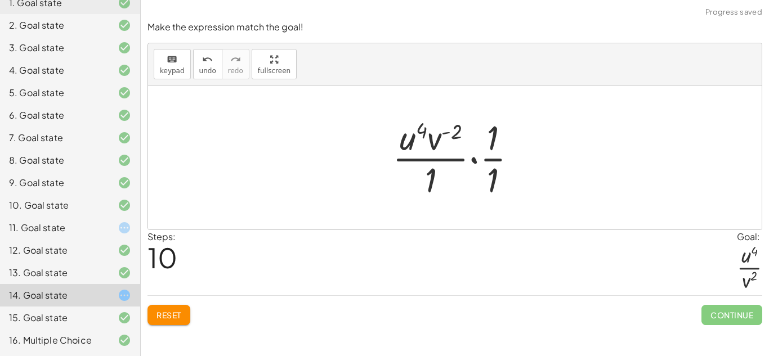
click at [494, 166] on div at bounding box center [459, 157] width 145 height 87
click at [494, 166] on div at bounding box center [459, 157] width 108 height 87
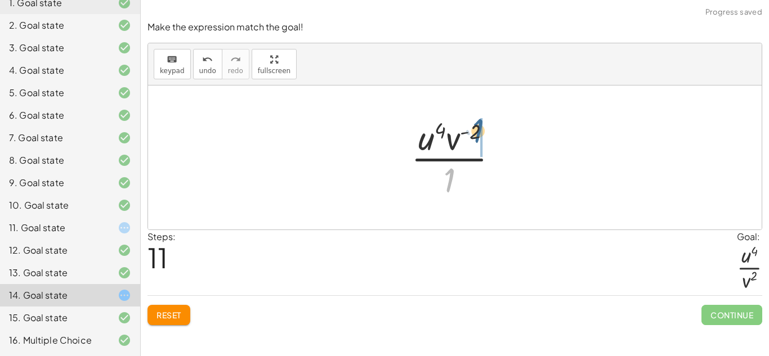
drag, startPoint x: 458, startPoint y: 172, endPoint x: 489, endPoint y: 121, distance: 59.6
click at [489, 121] on div at bounding box center [459, 157] width 108 height 87
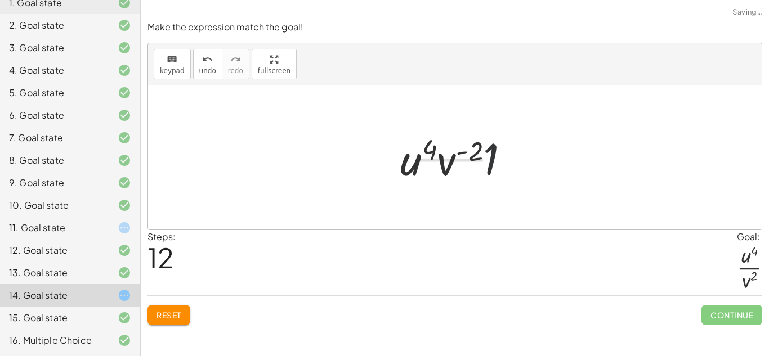
click at [478, 152] on div at bounding box center [460, 158] width 130 height 58
drag, startPoint x: 489, startPoint y: 155, endPoint x: 469, endPoint y: 152, distance: 20.6
click at [476, 153] on div at bounding box center [459, 158] width 114 height 58
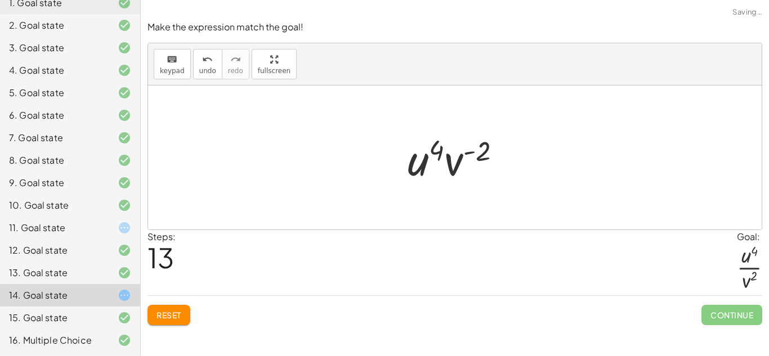
click at [476, 153] on div at bounding box center [459, 158] width 114 height 58
drag, startPoint x: 462, startPoint y: 157, endPoint x: 418, endPoint y: 195, distance: 58.2
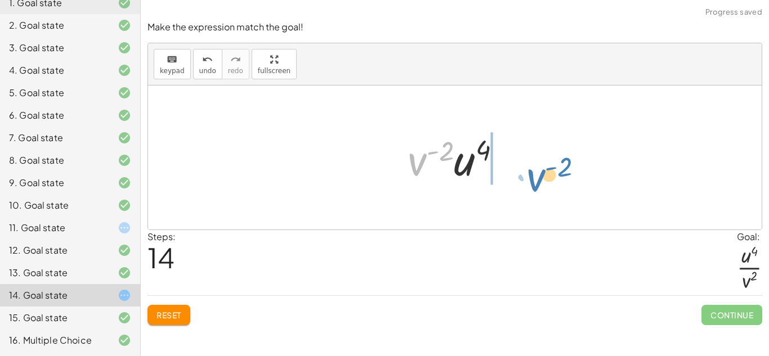
drag, startPoint x: 422, startPoint y: 158, endPoint x: 550, endPoint y: 168, distance: 127.7
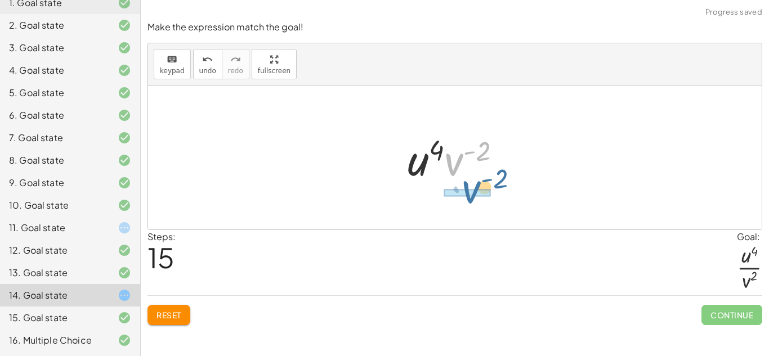
drag, startPoint x: 447, startPoint y: 166, endPoint x: 463, endPoint y: 195, distance: 33.0
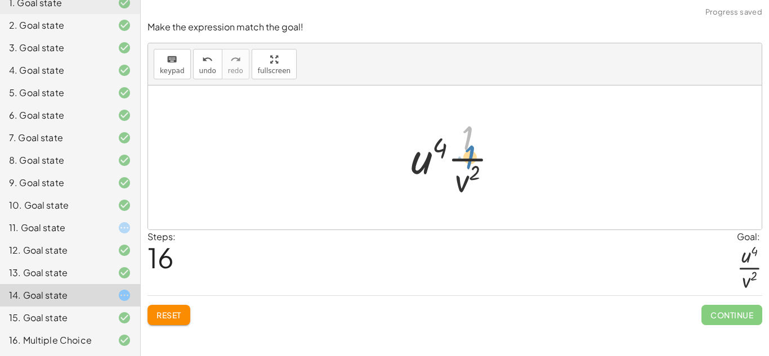
drag, startPoint x: 463, startPoint y: 135, endPoint x: 465, endPoint y: 151, distance: 15.8
click at [465, 151] on div at bounding box center [459, 157] width 108 height 87
click at [465, 144] on div at bounding box center [459, 157] width 108 height 87
click at [466, 143] on div at bounding box center [459, 157] width 108 height 87
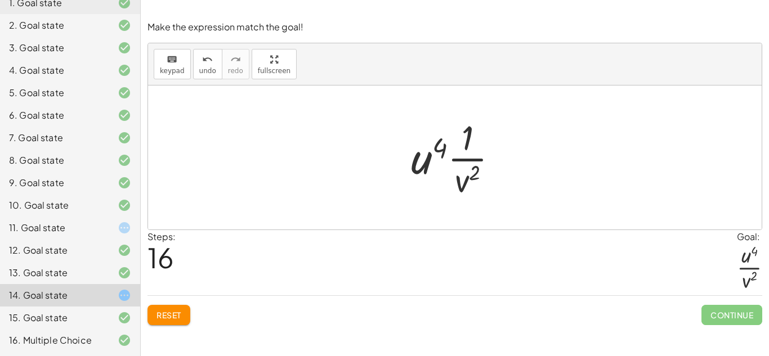
click at [466, 143] on div at bounding box center [459, 157] width 108 height 87
drag, startPoint x: 466, startPoint y: 143, endPoint x: 538, endPoint y: 211, distance: 99.2
click at [538, 211] on div "· · u ( - 5 ) · v 4 · 1 · · ( · u 3 · v ( - 2 ) ) 3 · 1 · · u ( - 5 ) · v 4 · 1…" at bounding box center [455, 158] width 614 height 144
drag, startPoint x: 468, startPoint y: 176, endPoint x: 423, endPoint y: 197, distance: 49.1
click at [423, 197] on div at bounding box center [459, 157] width 108 height 87
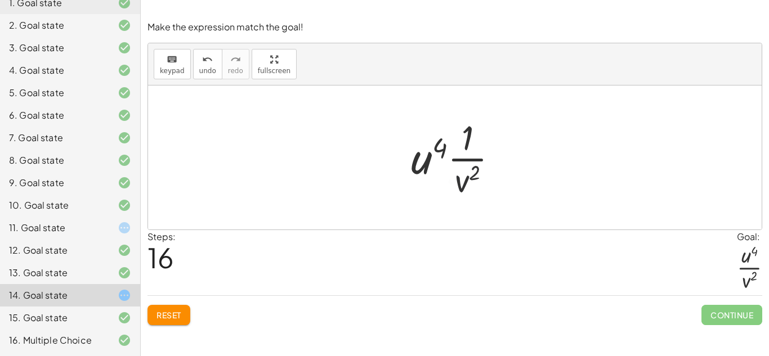
click at [445, 140] on div at bounding box center [459, 157] width 108 height 87
drag, startPoint x: 426, startPoint y: 164, endPoint x: 456, endPoint y: 141, distance: 37.7
click at [456, 141] on div at bounding box center [459, 157] width 108 height 87
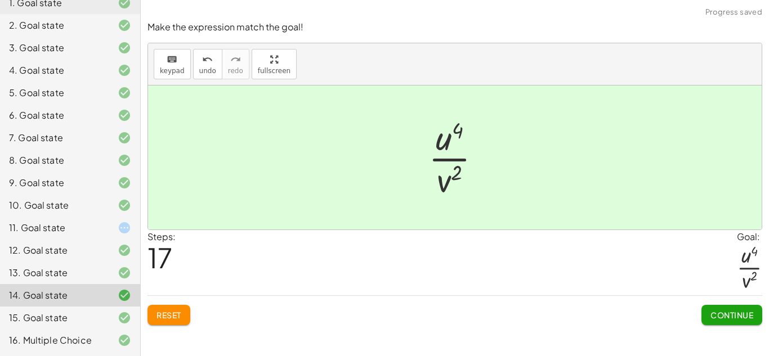
click at [725, 328] on div "Make the expression match the goal! keyboard keypad undo undo redo redo fullscr…" at bounding box center [455, 173] width 628 height 318
click at [104, 228] on div at bounding box center [116, 228] width 32 height 14
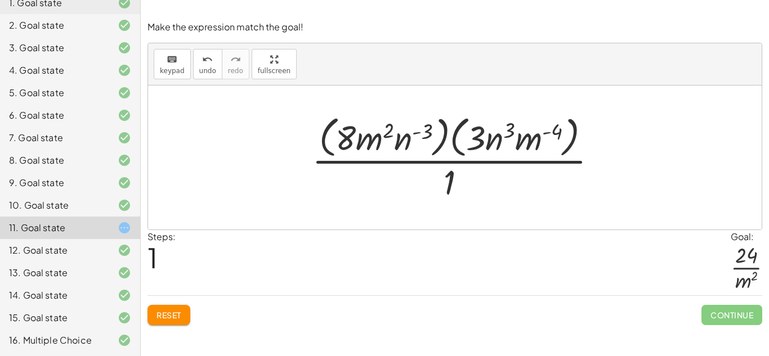
click at [448, 178] on div at bounding box center [459, 158] width 306 height 92
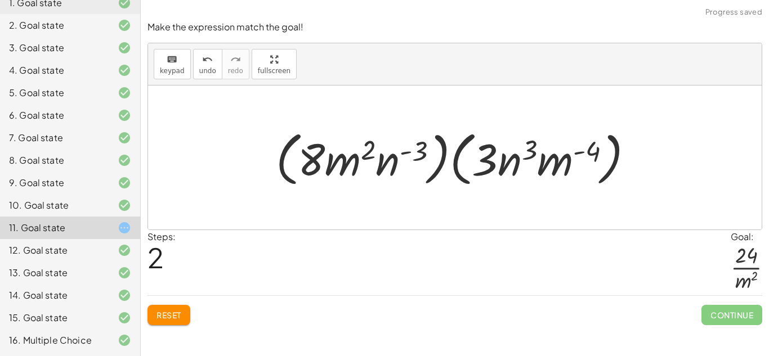
click at [514, 161] on div at bounding box center [459, 158] width 378 height 65
drag, startPoint x: 580, startPoint y: 157, endPoint x: 551, endPoint y: 166, distance: 30.6
click at [551, 166] on div at bounding box center [459, 158] width 378 height 65
drag, startPoint x: 566, startPoint y: 160, endPoint x: 362, endPoint y: 166, distance: 204.0
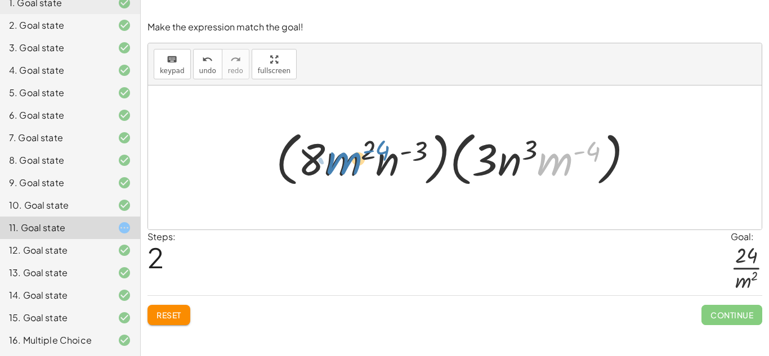
click at [362, 166] on div at bounding box center [459, 158] width 378 height 65
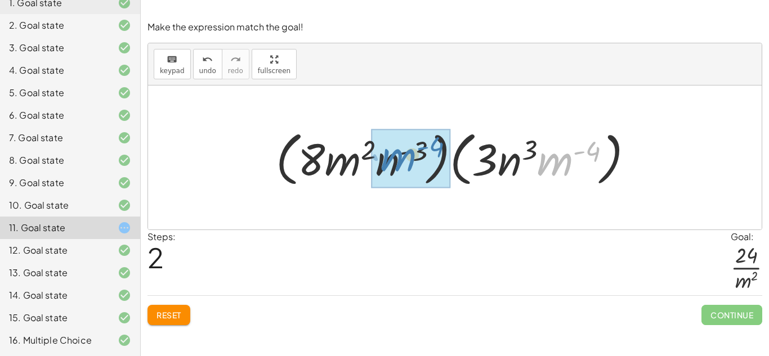
drag, startPoint x: 569, startPoint y: 163, endPoint x: 423, endPoint y: 158, distance: 145.4
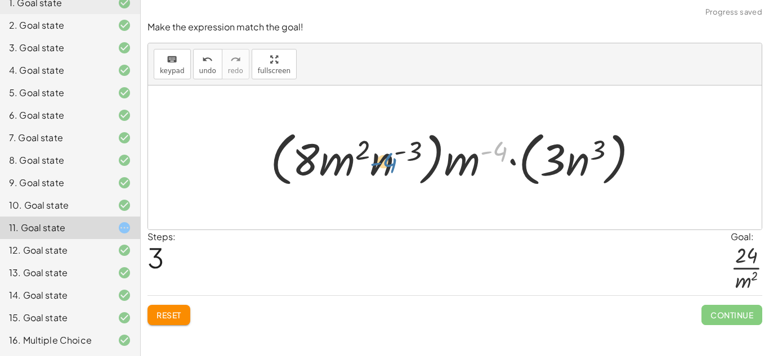
drag, startPoint x: 491, startPoint y: 153, endPoint x: 378, endPoint y: 164, distance: 112.6
click at [378, 164] on div at bounding box center [459, 158] width 389 height 65
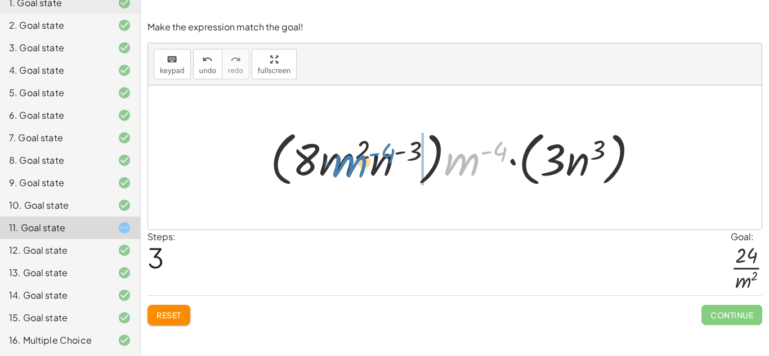
drag, startPoint x: 455, startPoint y: 165, endPoint x: 344, endPoint y: 167, distance: 111.5
click at [344, 167] on div at bounding box center [459, 158] width 389 height 65
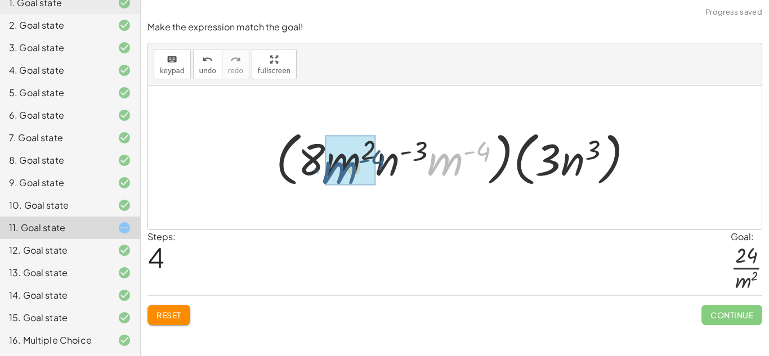
drag, startPoint x: 448, startPoint y: 156, endPoint x: 347, endPoint y: 165, distance: 101.2
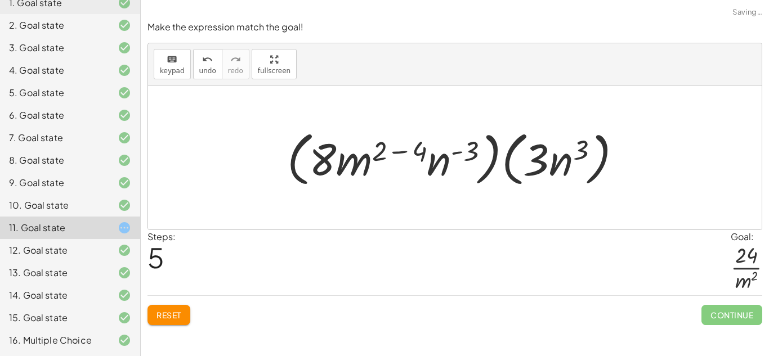
click at [424, 136] on div at bounding box center [459, 158] width 355 height 65
click at [392, 155] on div at bounding box center [459, 158] width 327 height 65
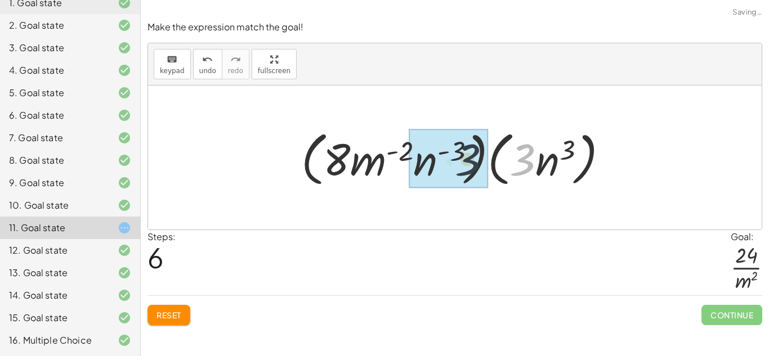
drag, startPoint x: 535, startPoint y: 160, endPoint x: 469, endPoint y: 162, distance: 66.5
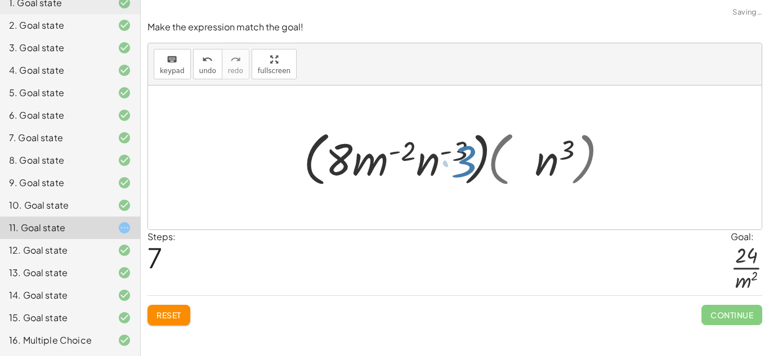
drag, startPoint x: 469, startPoint y: 162, endPoint x: 521, endPoint y: 161, distance: 52.4
click at [521, 161] on div at bounding box center [459, 158] width 283 height 65
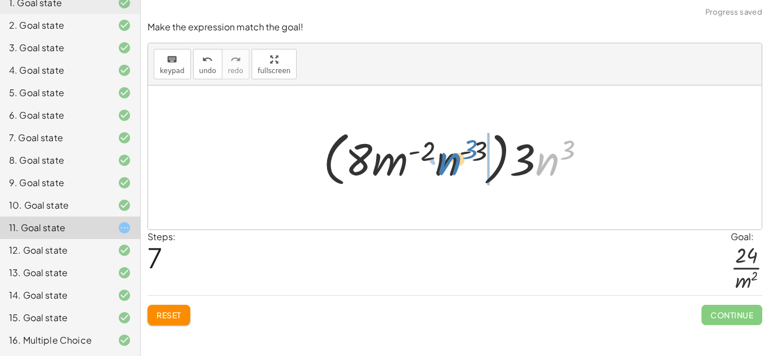
drag, startPoint x: 551, startPoint y: 162, endPoint x: 454, endPoint y: 162, distance: 97.4
click at [454, 162] on div at bounding box center [459, 158] width 283 height 65
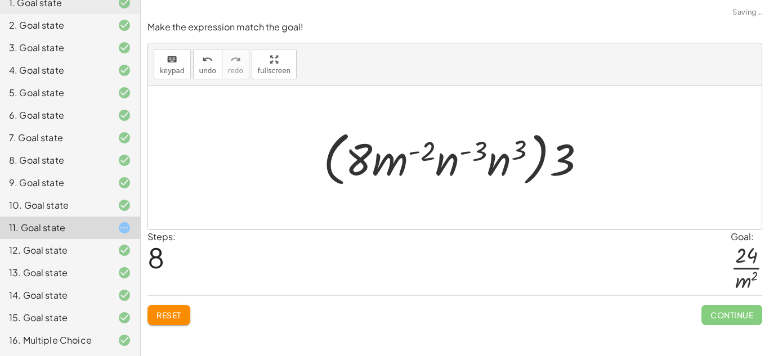
click at [502, 164] on div at bounding box center [459, 158] width 283 height 65
click at [502, 164] on div at bounding box center [459, 158] width 297 height 65
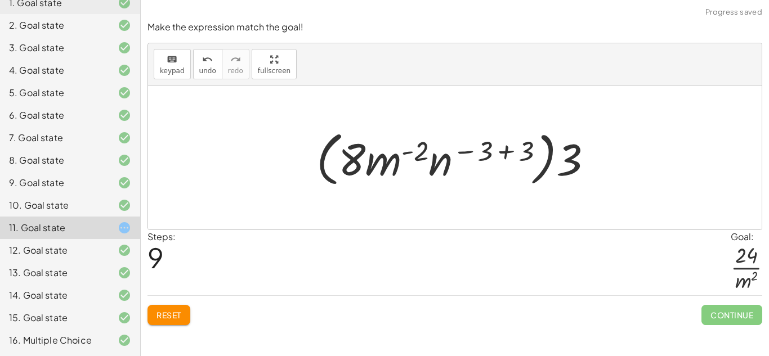
click at [510, 149] on div at bounding box center [459, 158] width 297 height 65
click at [510, 149] on div at bounding box center [459, 158] width 229 height 65
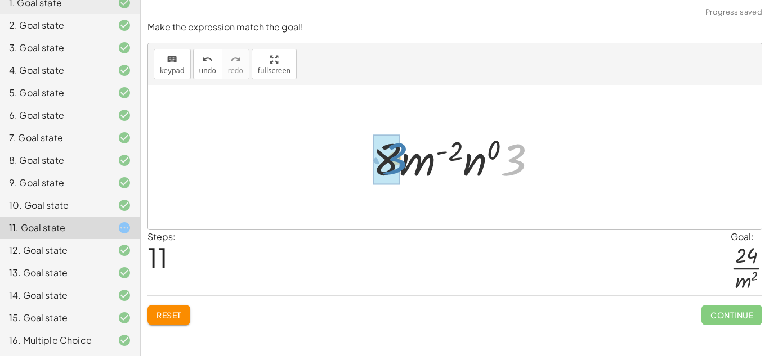
drag, startPoint x: 515, startPoint y: 158, endPoint x: 396, endPoint y: 158, distance: 119.4
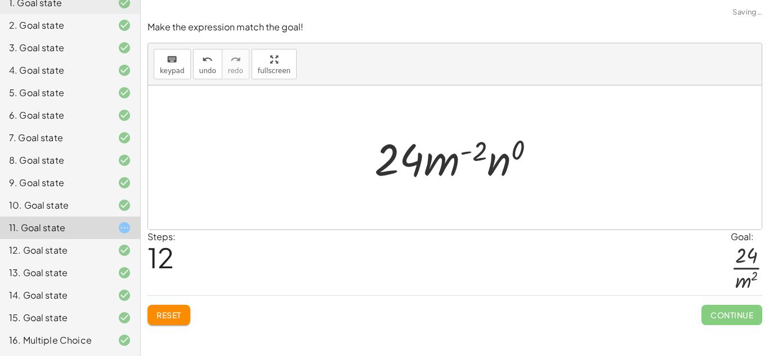
click at [513, 162] on div at bounding box center [459, 158] width 181 height 58
click at [513, 162] on div at bounding box center [459, 158] width 159 height 58
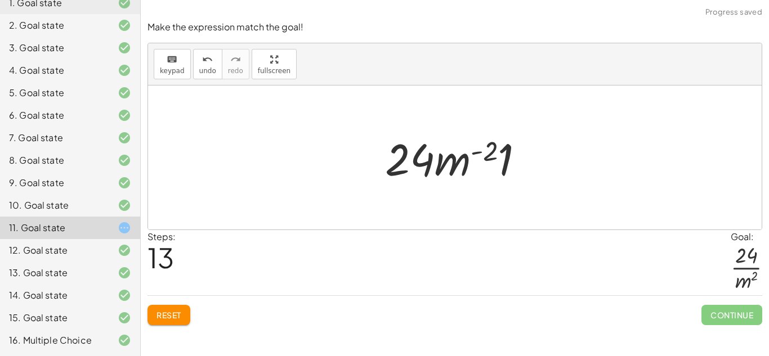
click at [507, 157] on div at bounding box center [459, 158] width 159 height 58
click at [507, 157] on div at bounding box center [459, 158] width 144 height 58
click at [494, 152] on div at bounding box center [459, 158] width 144 height 58
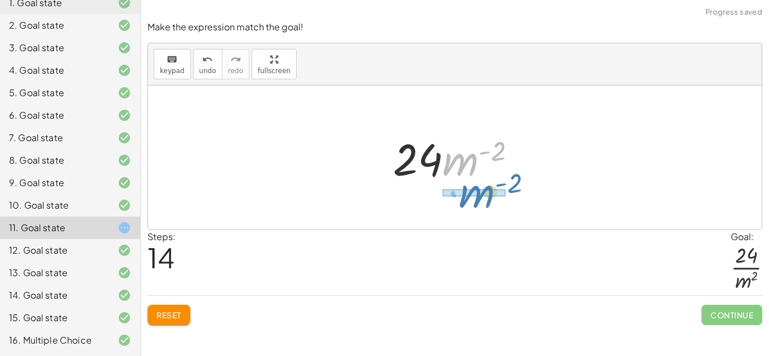
drag, startPoint x: 466, startPoint y: 163, endPoint x: 481, endPoint y: 195, distance: 35.8
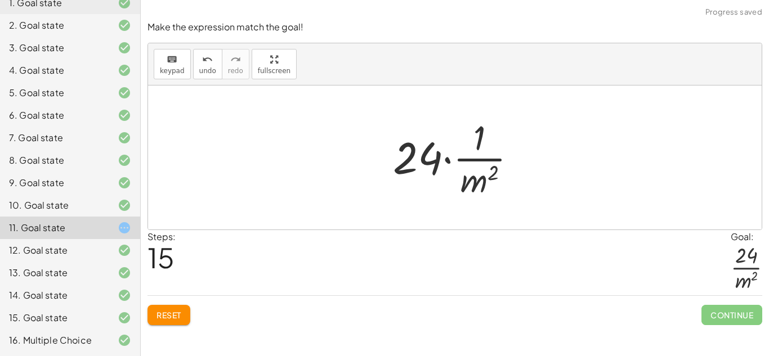
click at [476, 139] on div at bounding box center [459, 157] width 144 height 87
click at [478, 138] on div at bounding box center [459, 157] width 144 height 87
drag, startPoint x: 438, startPoint y: 159, endPoint x: 502, endPoint y: 136, distance: 68.2
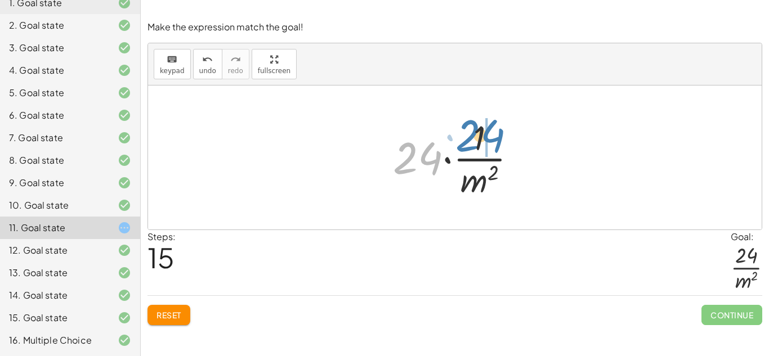
click at [502, 136] on div at bounding box center [459, 157] width 144 height 87
